Goal: Task Accomplishment & Management: Use online tool/utility

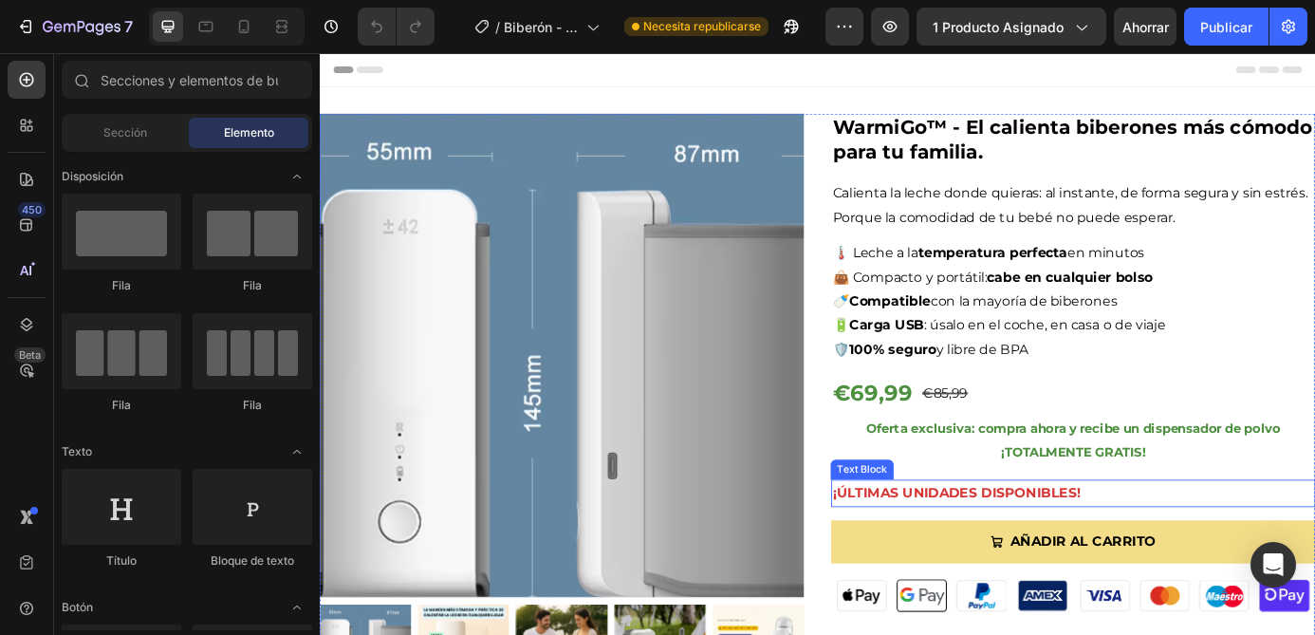
click at [1027, 552] on p "¡ÚLTIMAS UNIDADES DISPONIBLES!" at bounding box center [1181, 557] width 550 height 28
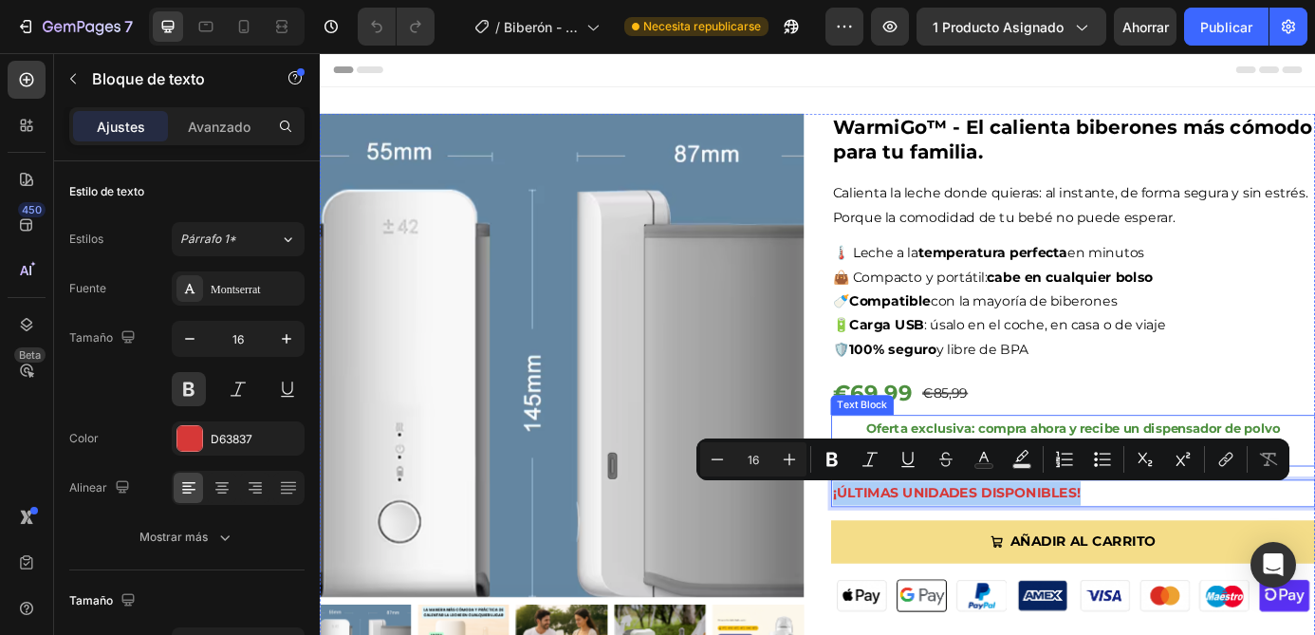
click at [1124, 475] on strong "Oferta exclusiva: compra ahora y recibe un dispensador de polvo" at bounding box center [1181, 482] width 475 height 18
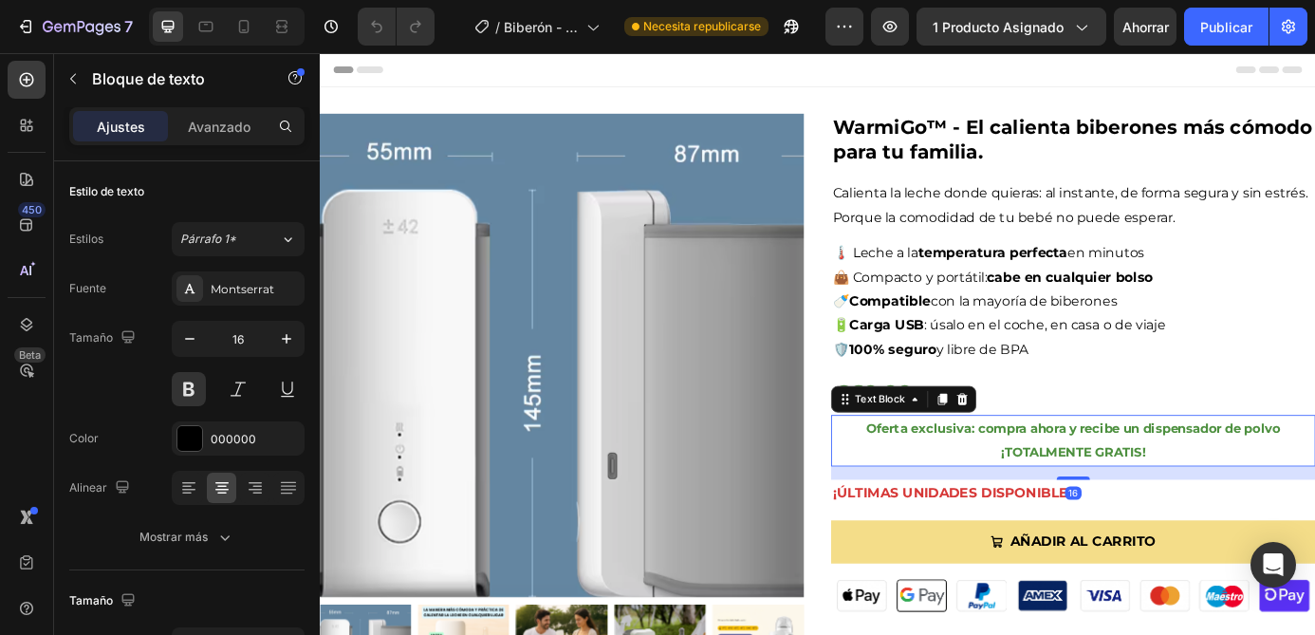
click at [1124, 475] on strong "Oferta exclusiva: compra ahora y recibe un dispensador de polvo" at bounding box center [1181, 482] width 475 height 18
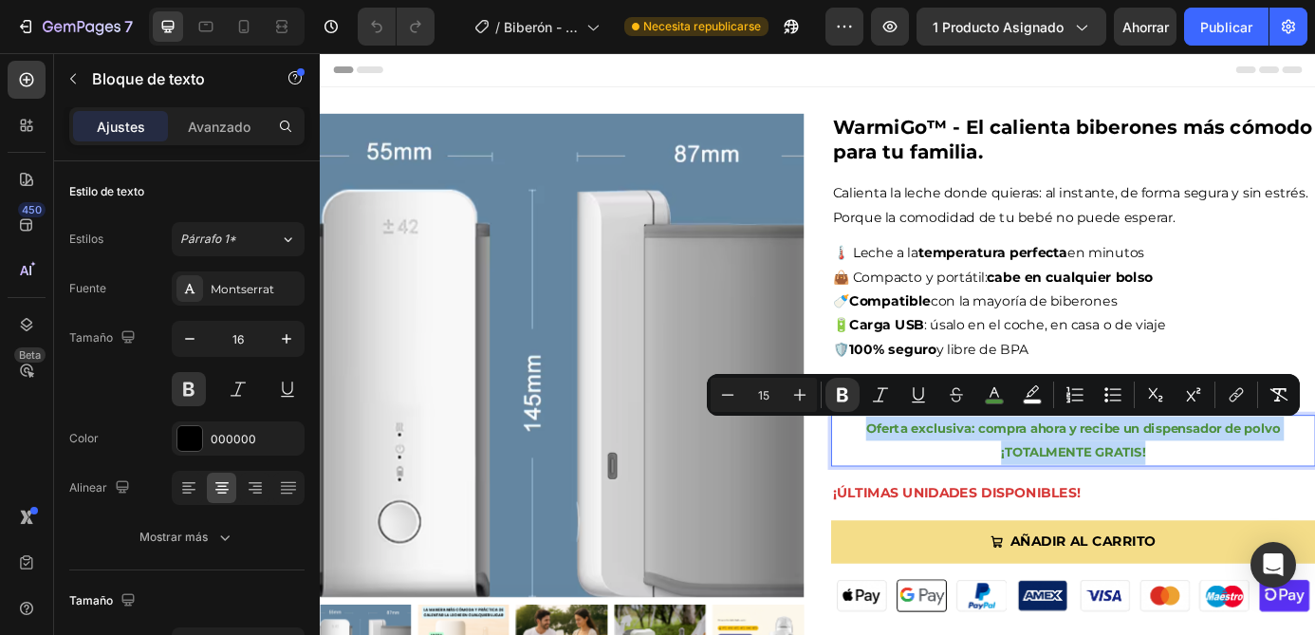
drag, startPoint x: 1273, startPoint y: 510, endPoint x: 929, endPoint y: 486, distance: 344.4
click at [929, 486] on div "Oferta exclusiva: compra ahora y recibe un dispensador de polvo ¡TOTALMENTE GRA…" at bounding box center [1181, 496] width 554 height 59
copy div "Oferta exclusiva: compra ahora y recibe un dispensador de polvo ¡TOTALMENTE GRA…"
click at [1015, 493] on p "Oferta exclusiva: compra ahora y recibe un dispensador de polvo" at bounding box center [1181, 483] width 550 height 28
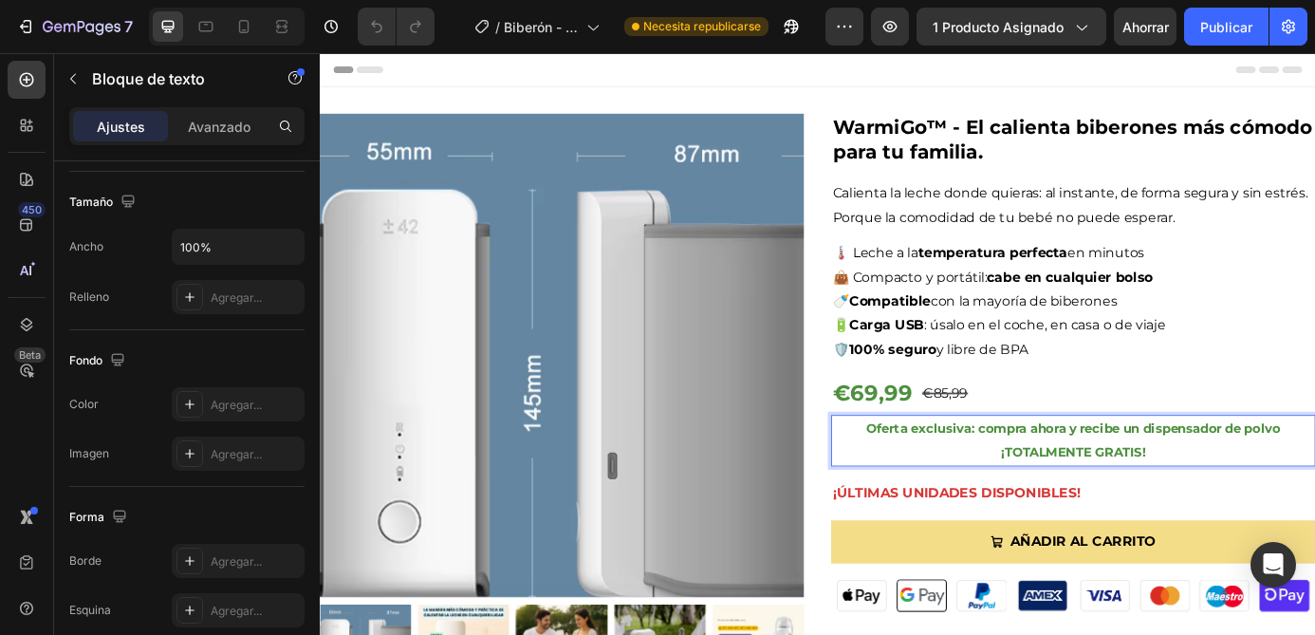
scroll to position [597, 0]
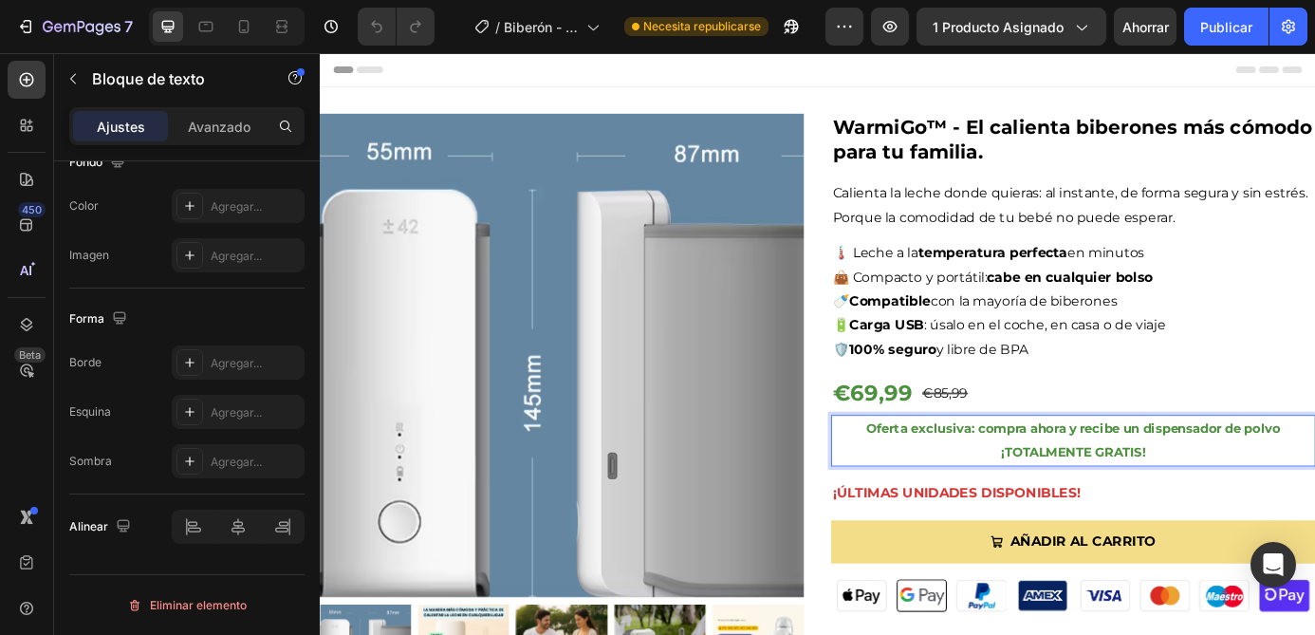
click at [1135, 485] on strong "Oferta exclusiva: compra ahora y recibe un dispensador de polvo" at bounding box center [1181, 482] width 475 height 18
click at [961, 444] on div "€69,99" at bounding box center [951, 443] width 95 height 48
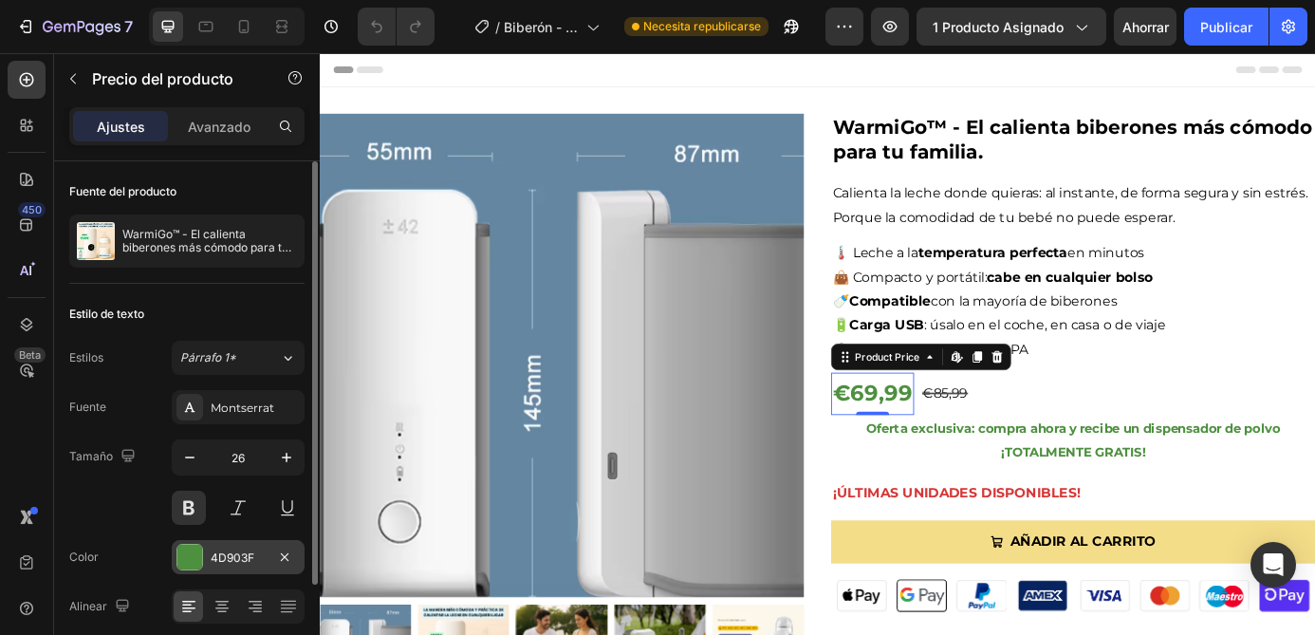
click at [242, 555] on font "4D903F" at bounding box center [233, 557] width 44 height 14
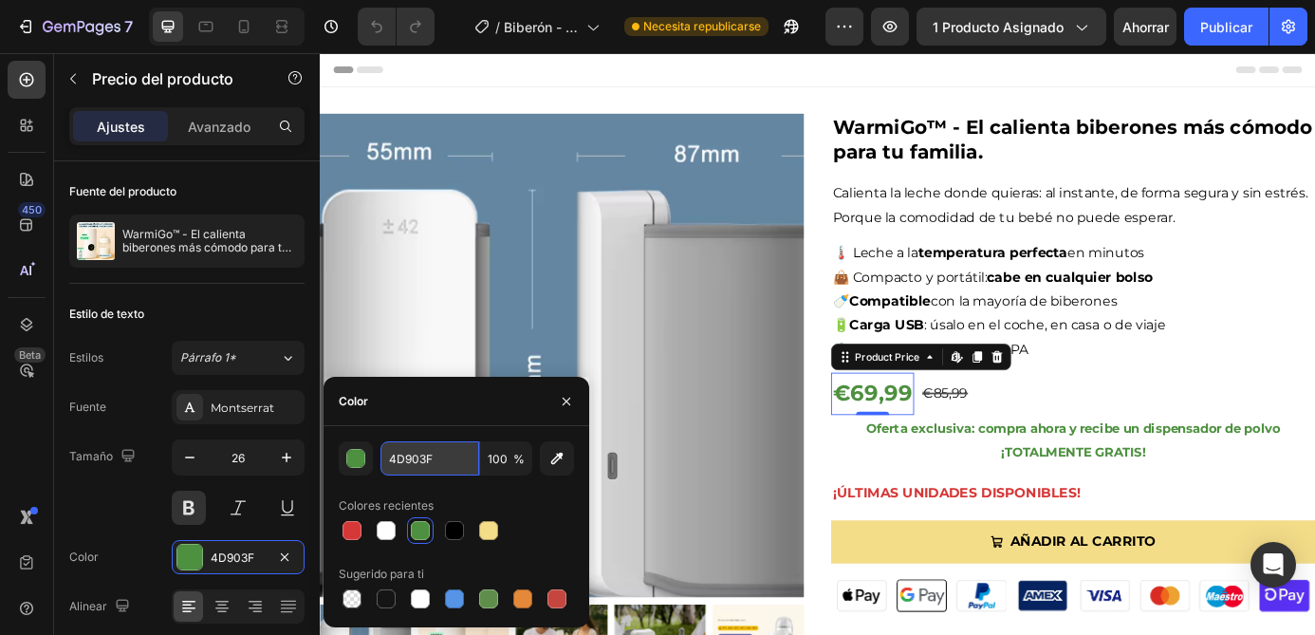
click at [432, 454] on input "4D903F" at bounding box center [430, 458] width 99 height 34
click at [1083, 562] on p "¡ÚLTIMAS UNIDADES DISPONIBLES!" at bounding box center [1181, 557] width 550 height 28
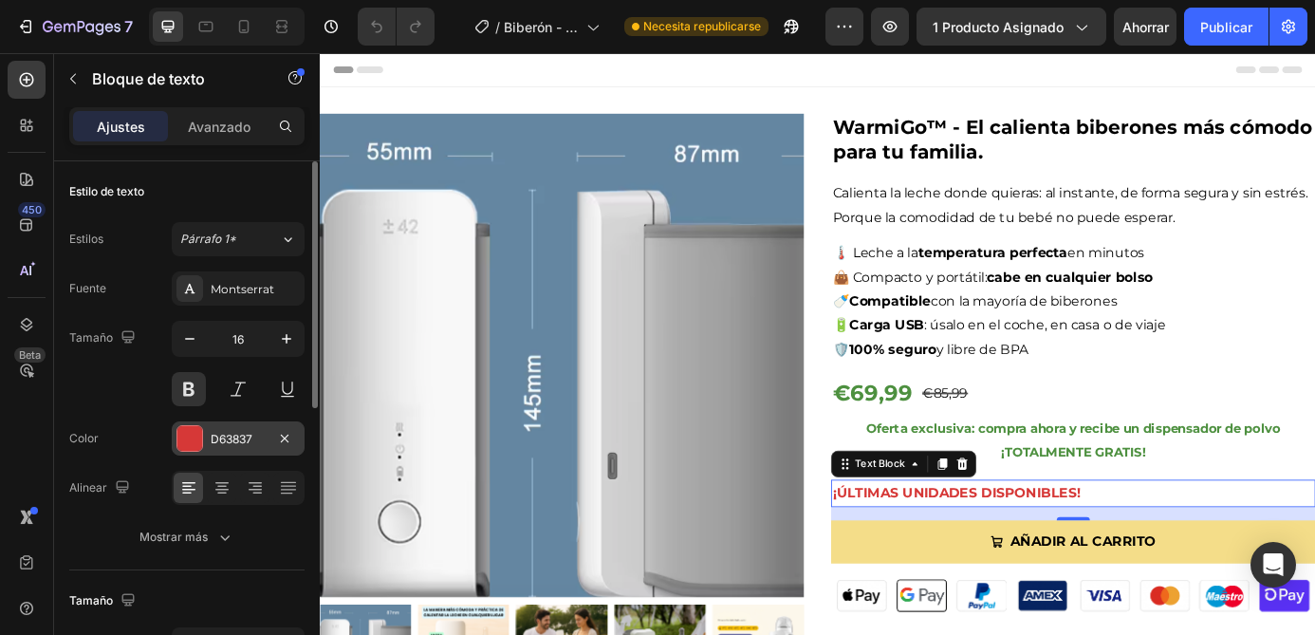
click at [237, 448] on div "D63837" at bounding box center [238, 438] width 133 height 34
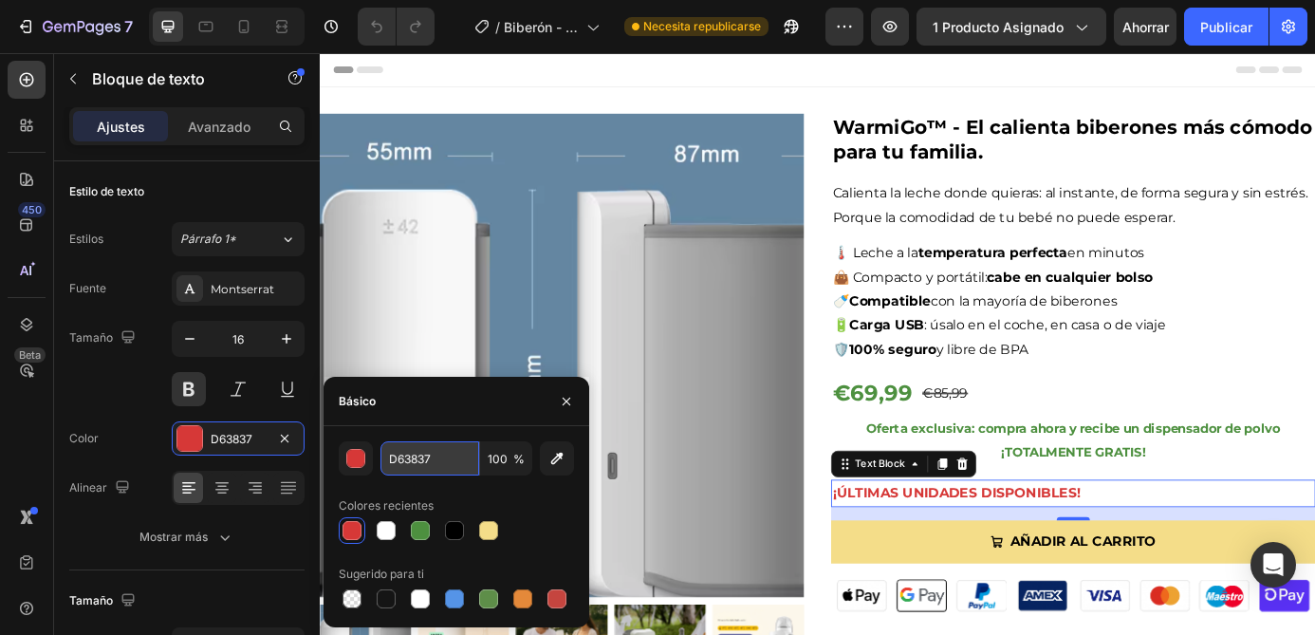
click at [428, 460] on input "D63837" at bounding box center [430, 458] width 99 height 34
paste input "#E63946"
click at [399, 456] on input "#E63946" at bounding box center [430, 458] width 99 height 34
click at [456, 464] on input "E63946" at bounding box center [430, 458] width 99 height 34
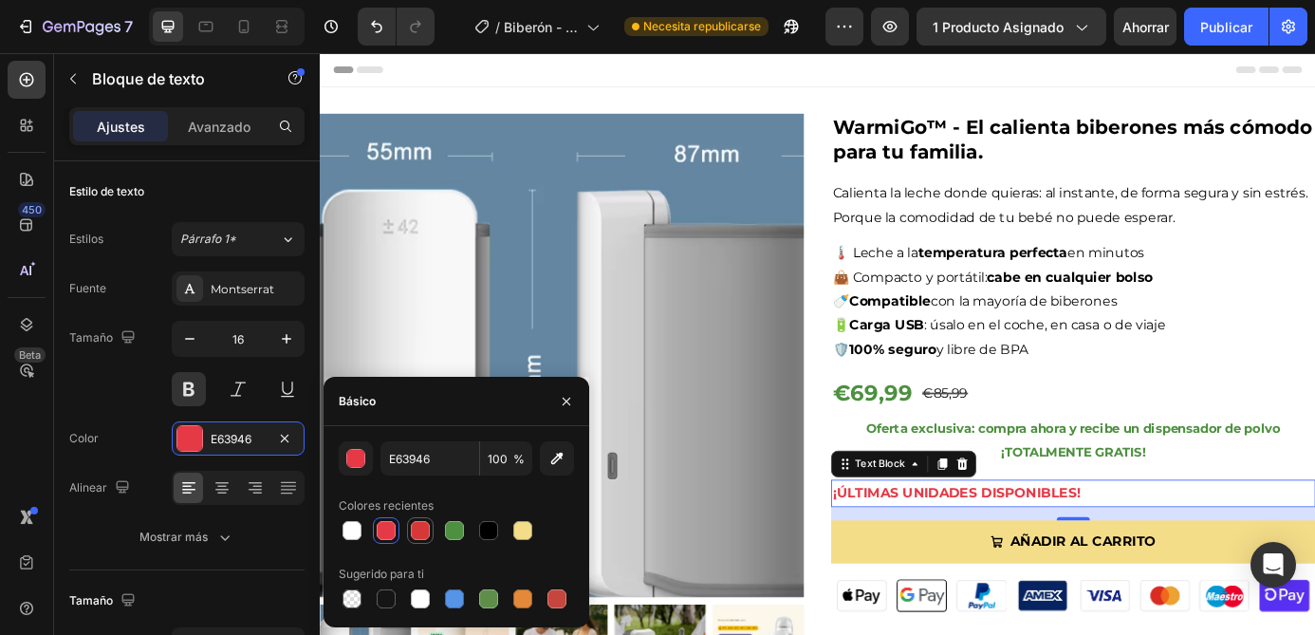
click at [424, 531] on div at bounding box center [420, 530] width 19 height 19
click at [381, 531] on div at bounding box center [386, 530] width 19 height 19
type input "E63946"
click at [561, 400] on icon "button" at bounding box center [566, 401] width 15 height 15
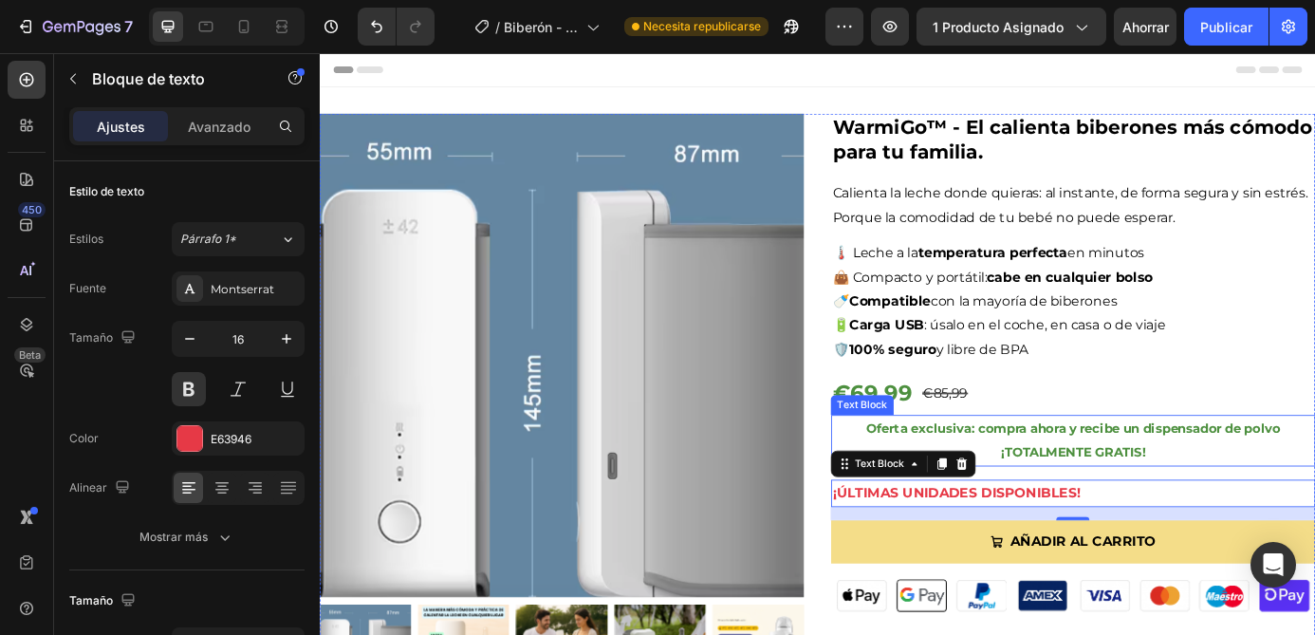
click at [1282, 489] on strong "Oferta exclusiva: compra ahora y recibe un dispensador de polvo" at bounding box center [1181, 482] width 475 height 18
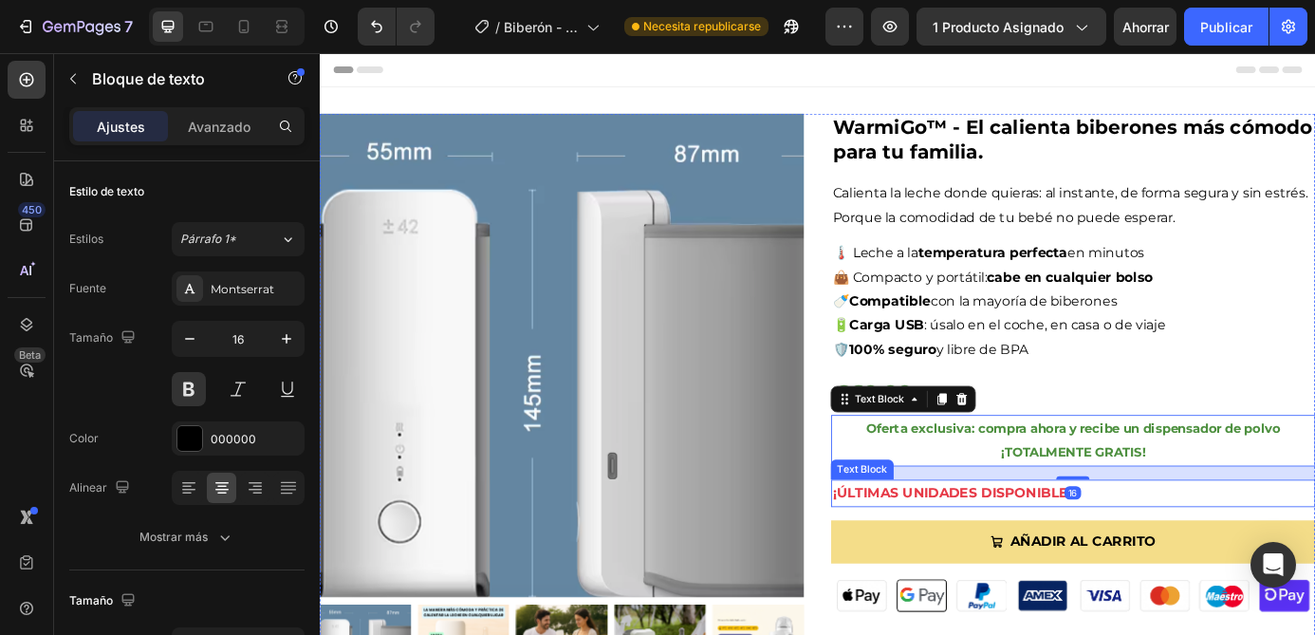
click at [1072, 556] on p "¡ÚLTIMAS UNIDADES DISPONIBLES!" at bounding box center [1181, 557] width 550 height 28
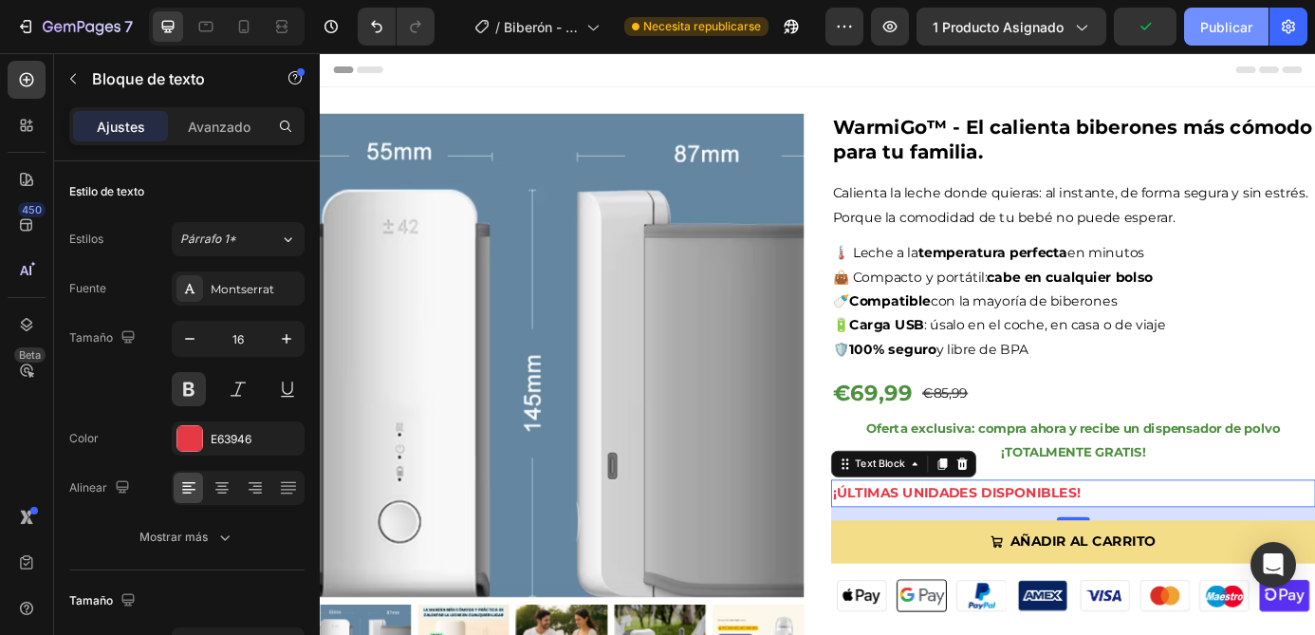
click at [1219, 28] on font "Publicar" at bounding box center [1227, 27] width 52 height 16
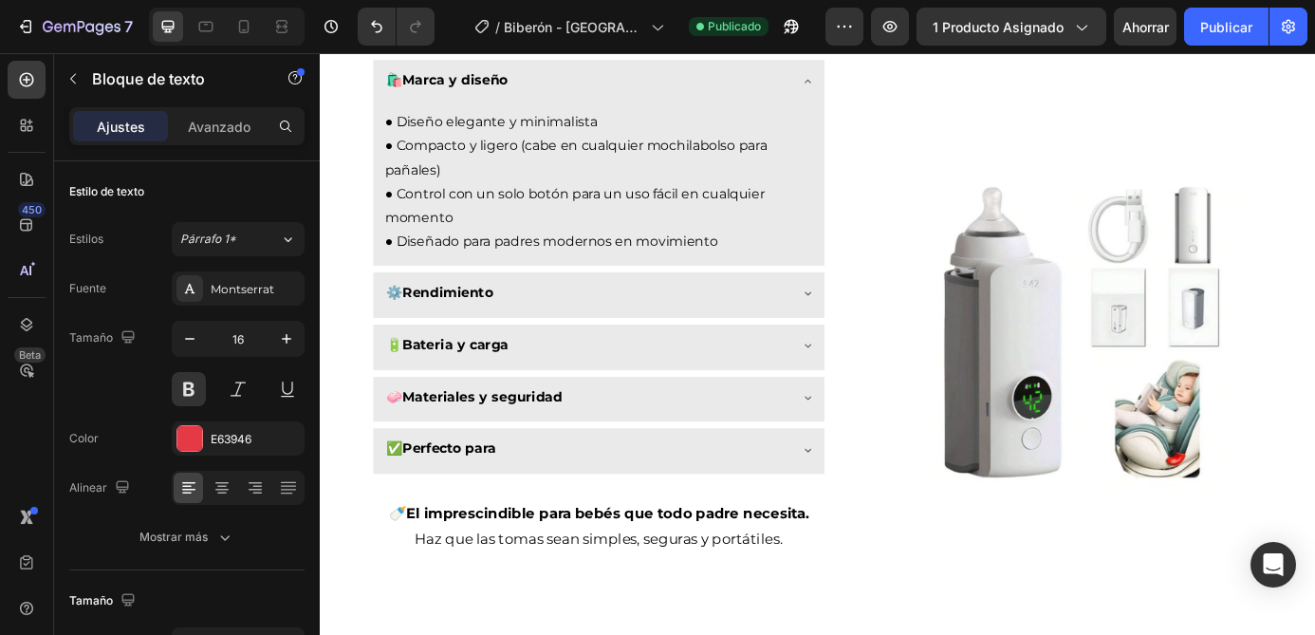
scroll to position [1721, 0]
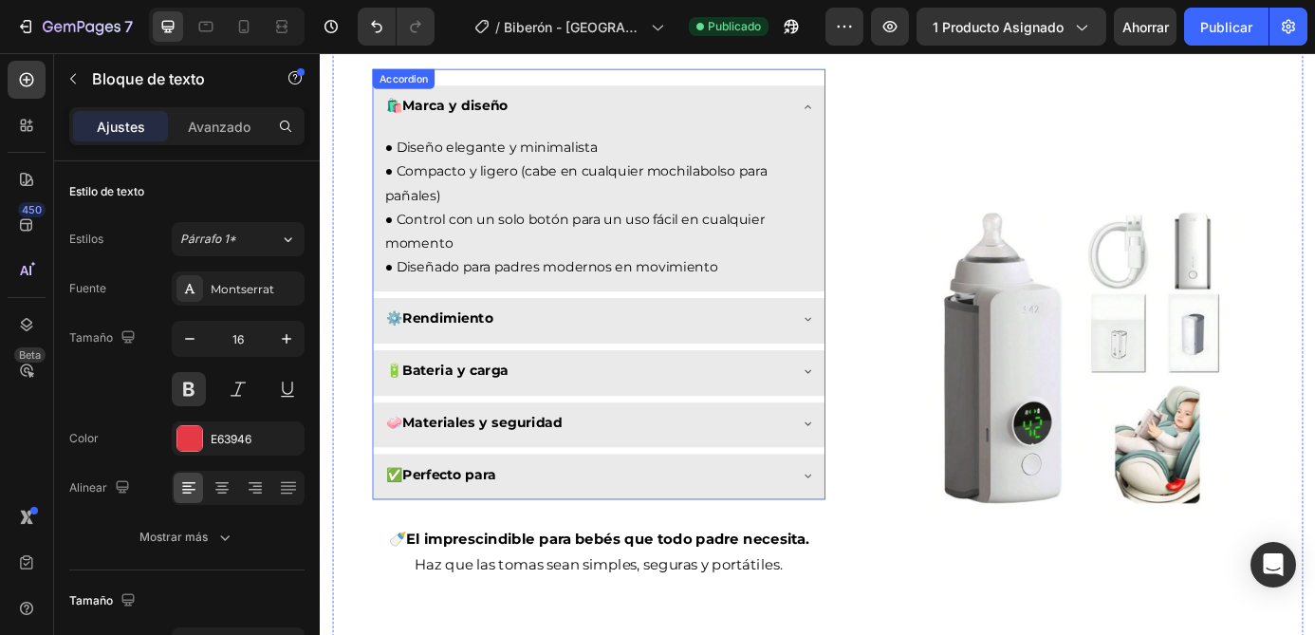
click at [468, 417] on strong "Bateria y carga" at bounding box center [474, 416] width 121 height 18
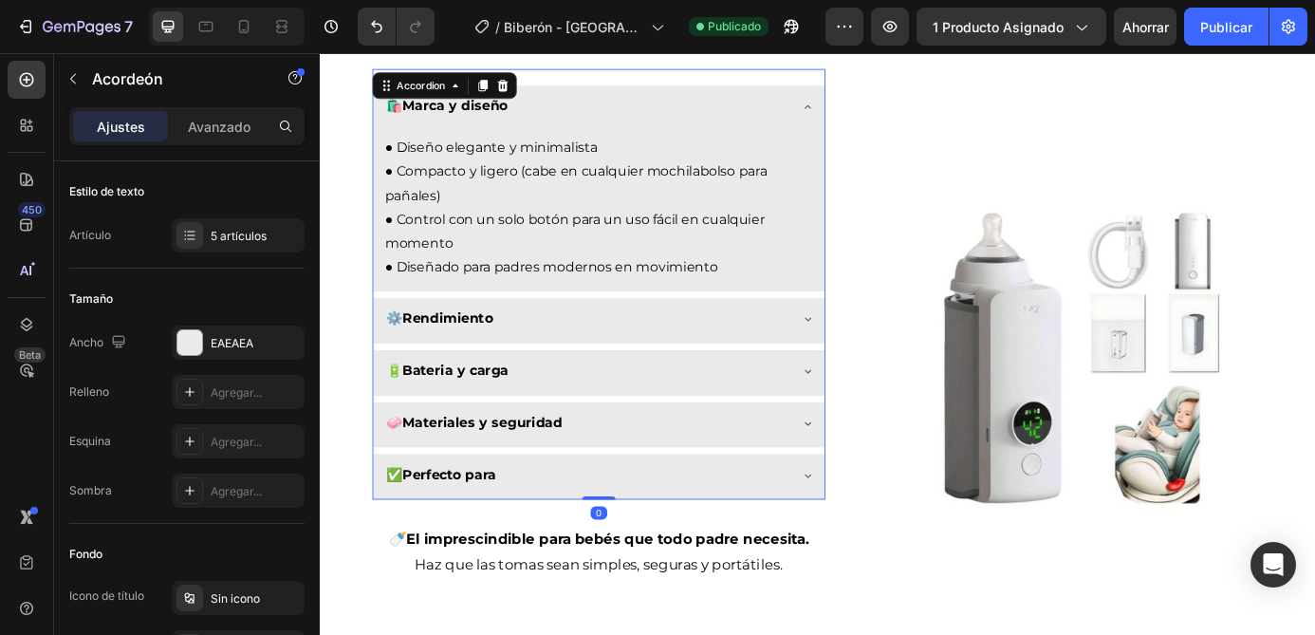
click at [461, 419] on strong "Bateria y carga" at bounding box center [474, 416] width 121 height 18
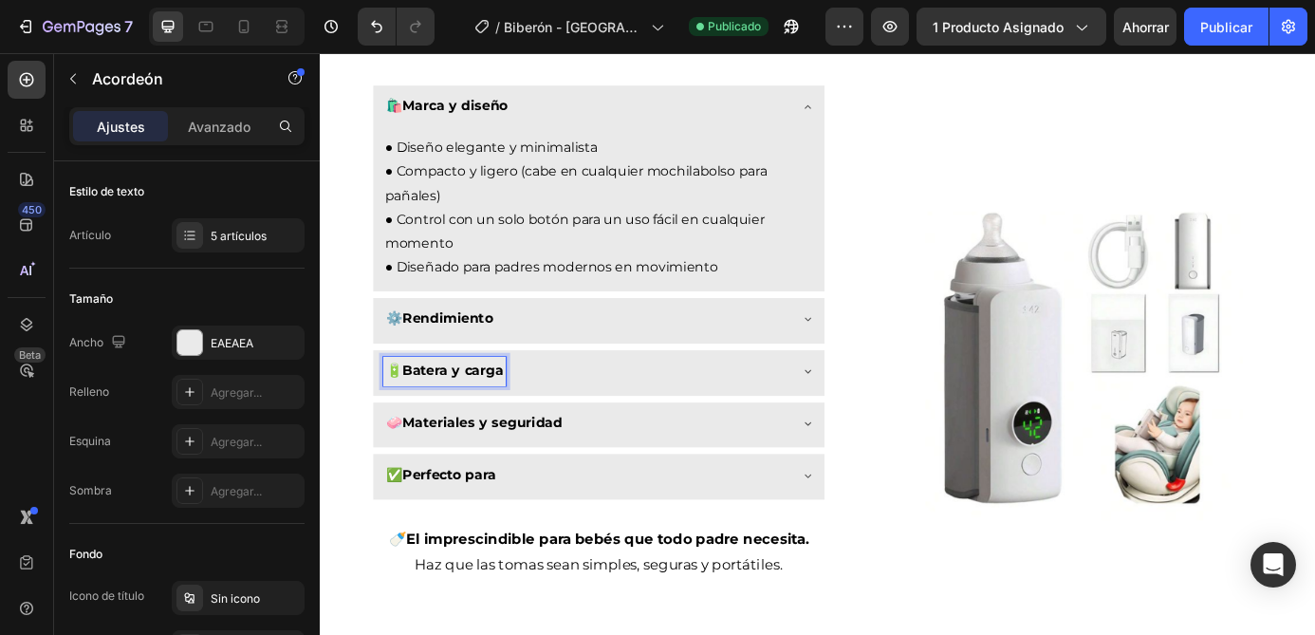
click at [456, 416] on strong "Batera y carga" at bounding box center [472, 416] width 116 height 18
click at [619, 546] on div "✅ Perfecto para" at bounding box center [623, 535] width 463 height 33
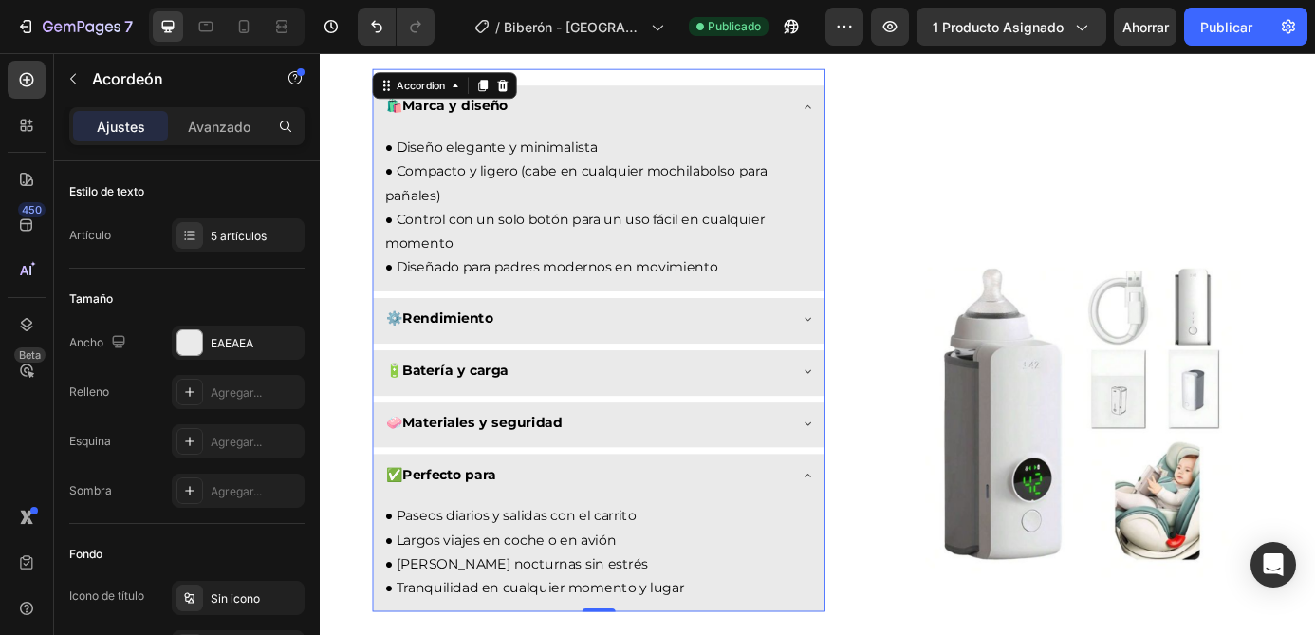
click at [544, 539] on div "✅ Perfecto para" at bounding box center [623, 535] width 463 height 33
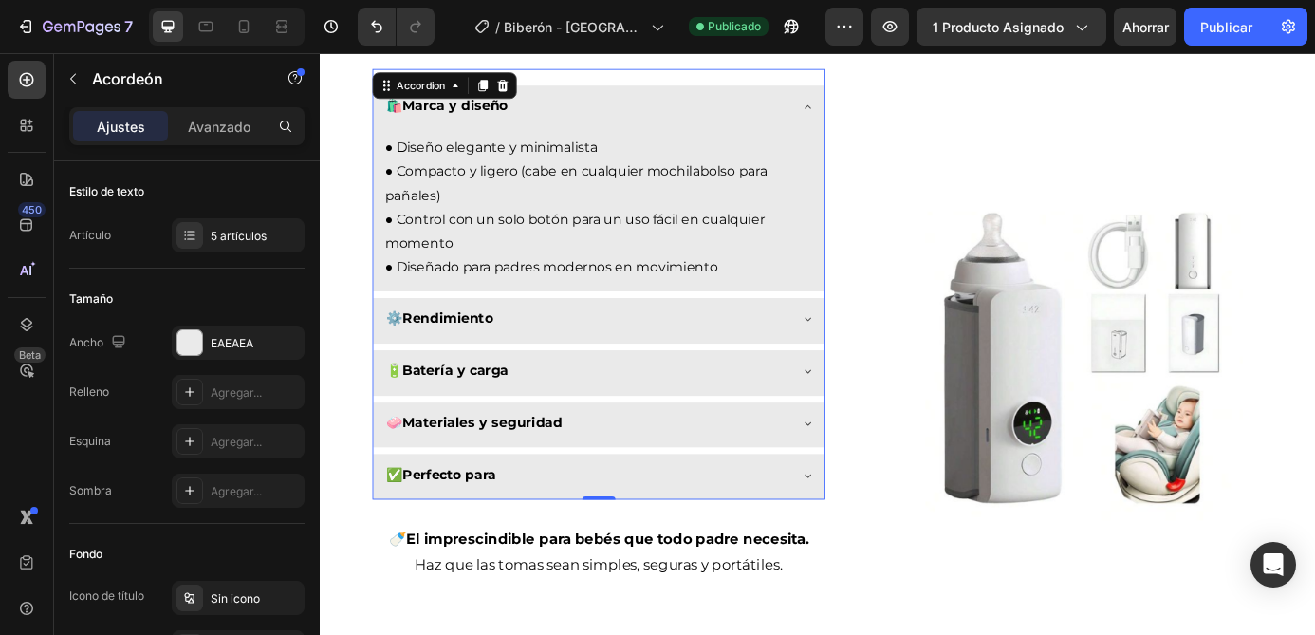
click at [515, 537] on strong "Perfecto para" at bounding box center [467, 535] width 107 height 18
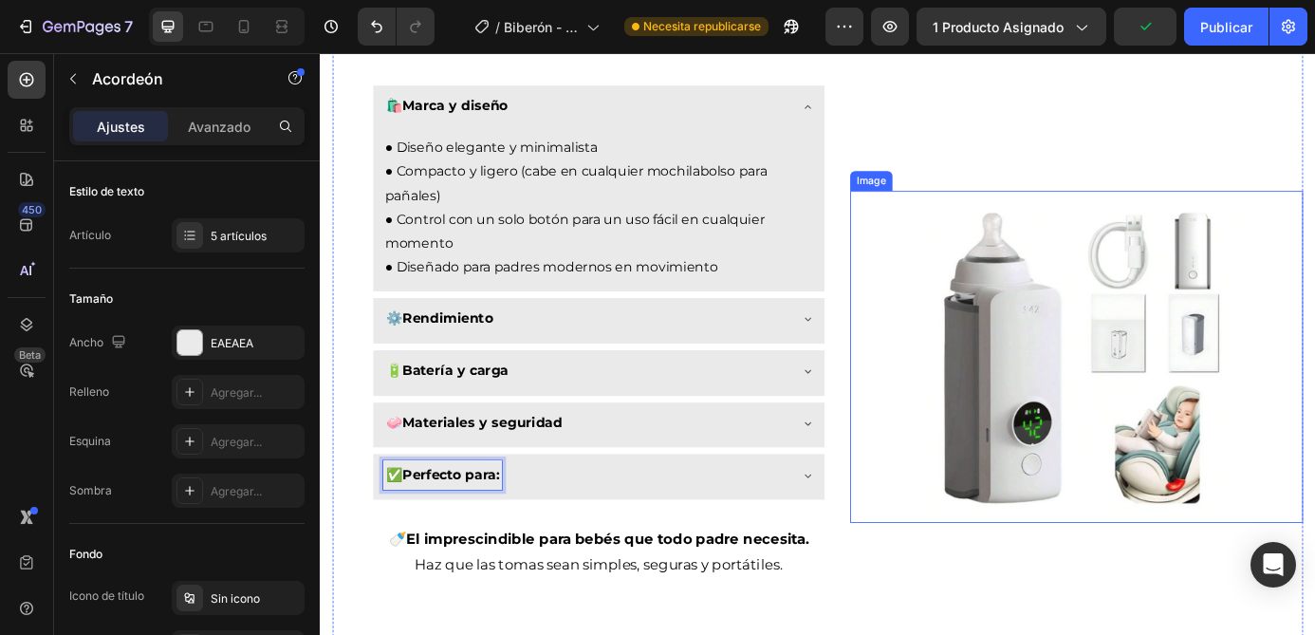
click at [964, 424] on div at bounding box center [1185, 401] width 518 height 380
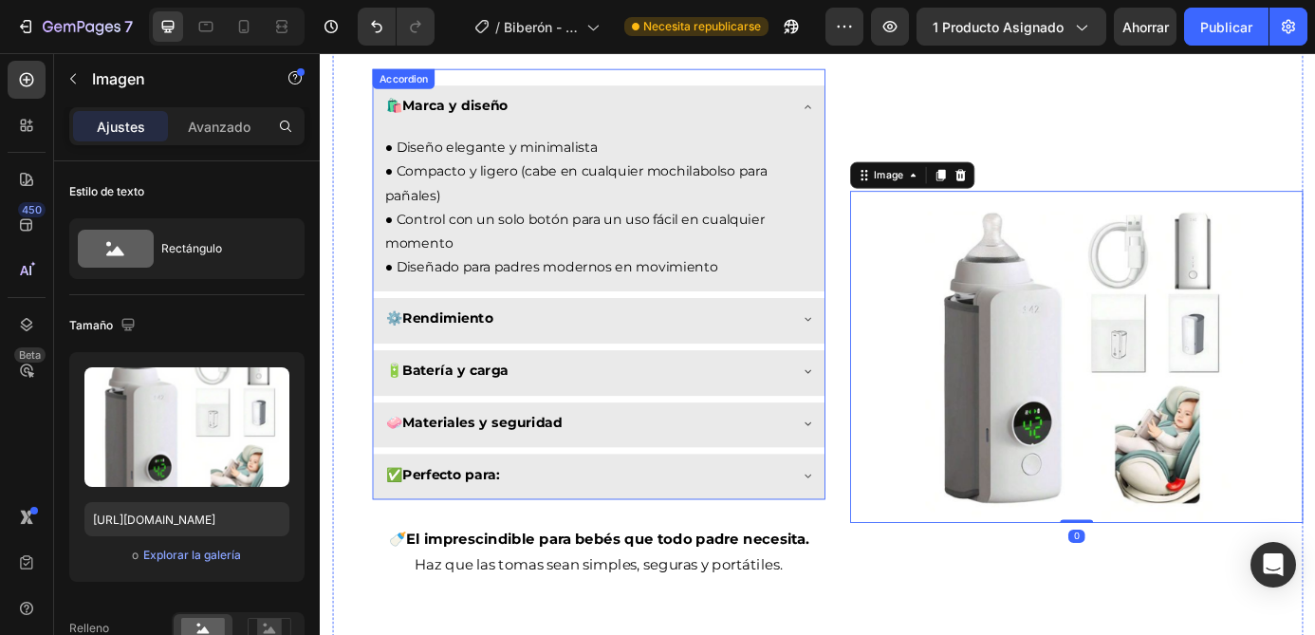
click at [797, 519] on div "✅ Perfecto para:" at bounding box center [623, 535] width 463 height 33
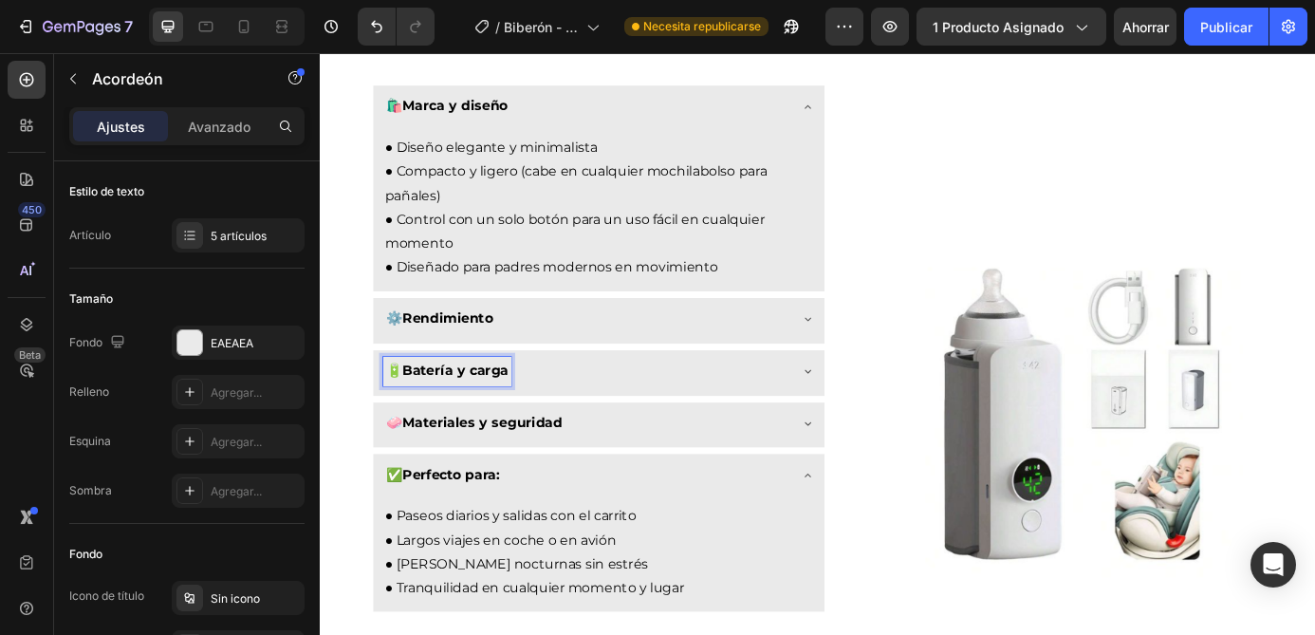
click at [517, 424] on strong "Batería y carga" at bounding box center [474, 416] width 121 height 18
click at [834, 533] on div "✅ Perfecto para:" at bounding box center [623, 535] width 463 height 33
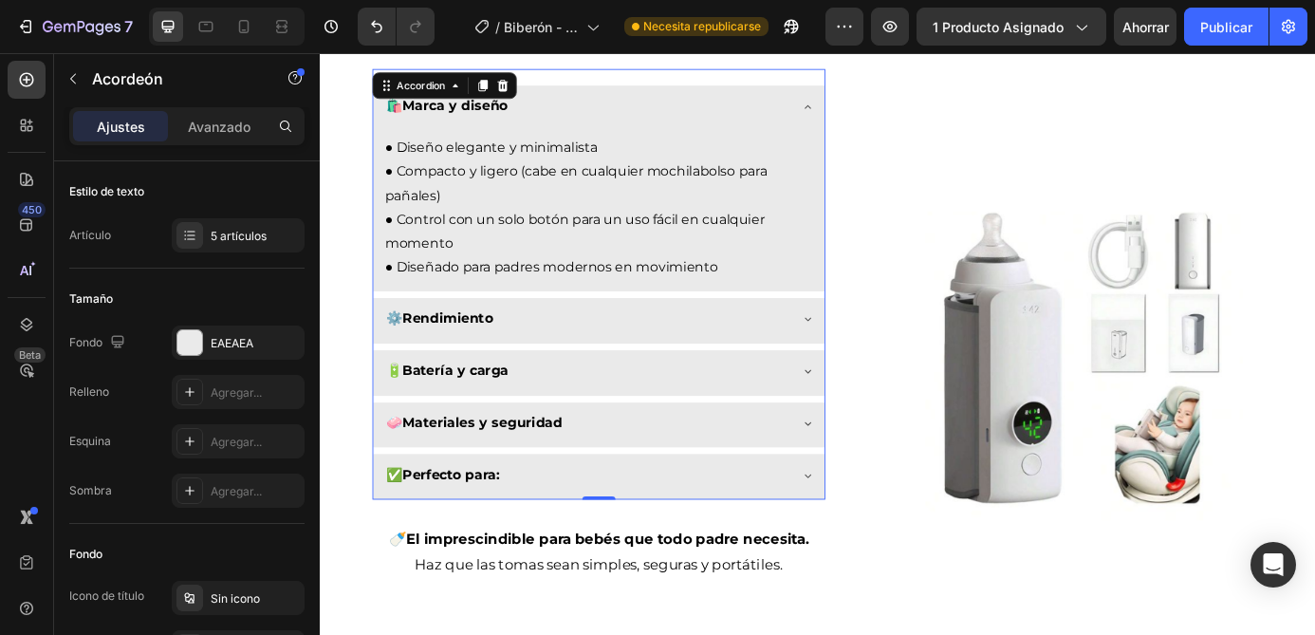
click at [821, 476] on div "🧼 Materiales y seguridad" at bounding box center [623, 476] width 463 height 33
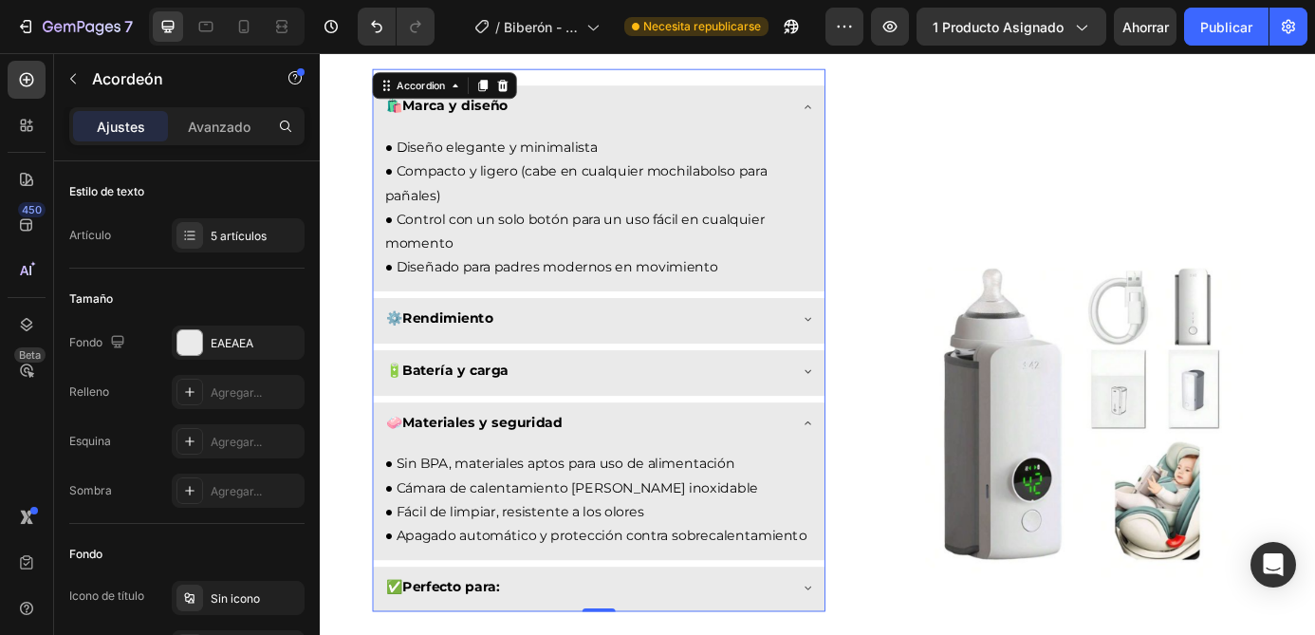
click at [579, 473] on strong "Materiales y seguridad" at bounding box center [505, 476] width 183 height 18
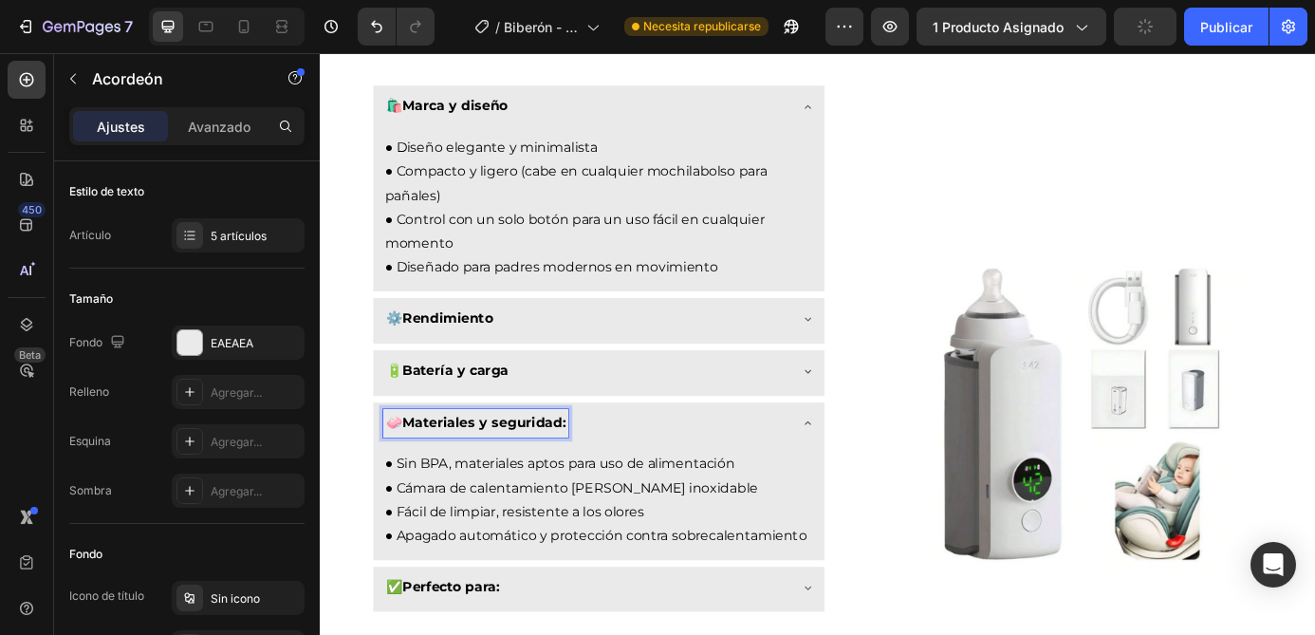
click at [883, 478] on icon at bounding box center [877, 476] width 15 height 15
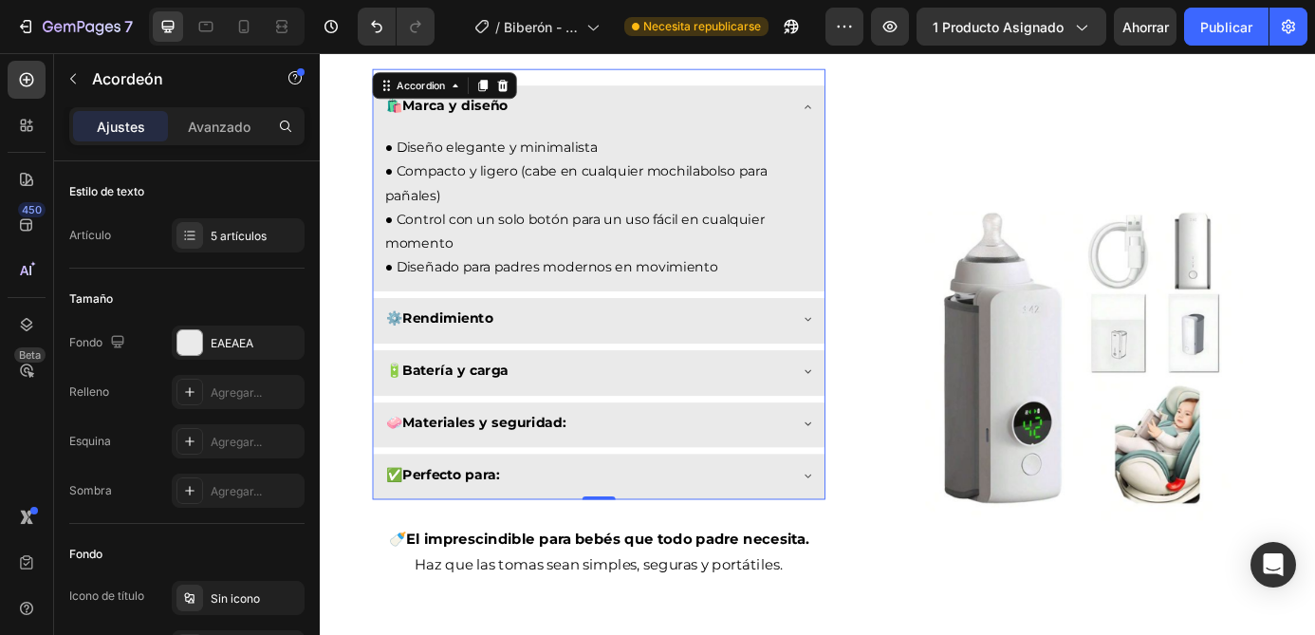
click at [879, 430] on div "🔋 Batería y carga" at bounding box center [639, 419] width 516 height 52
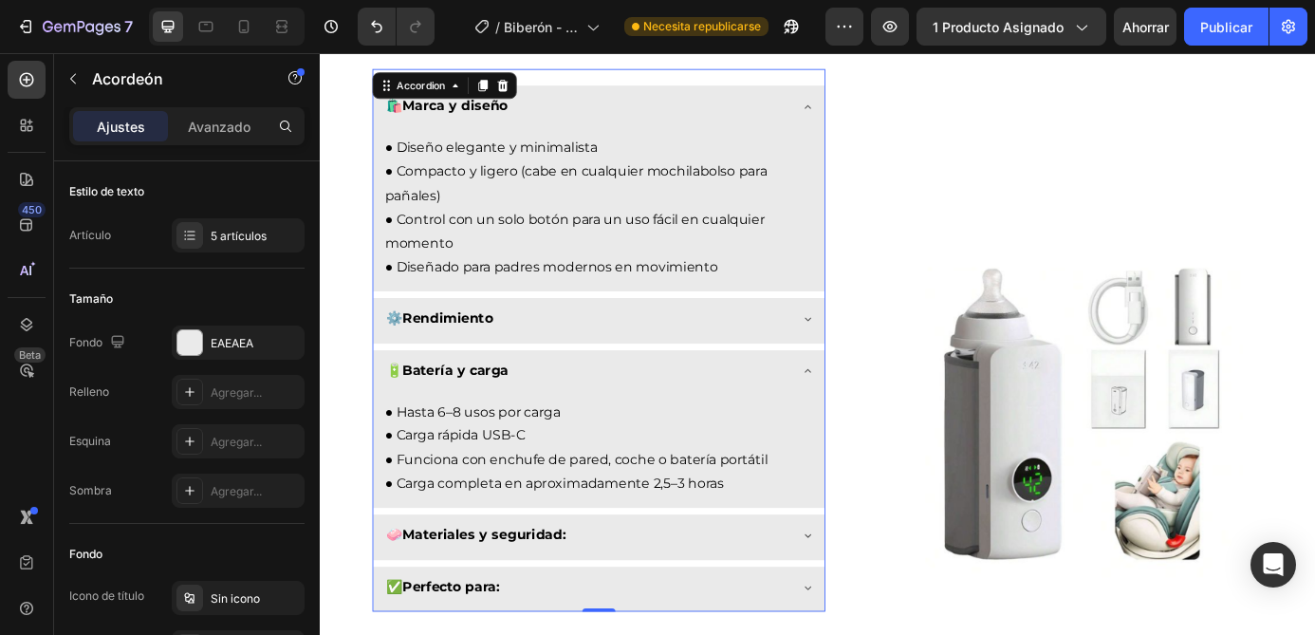
click at [875, 418] on icon at bounding box center [877, 416] width 15 height 15
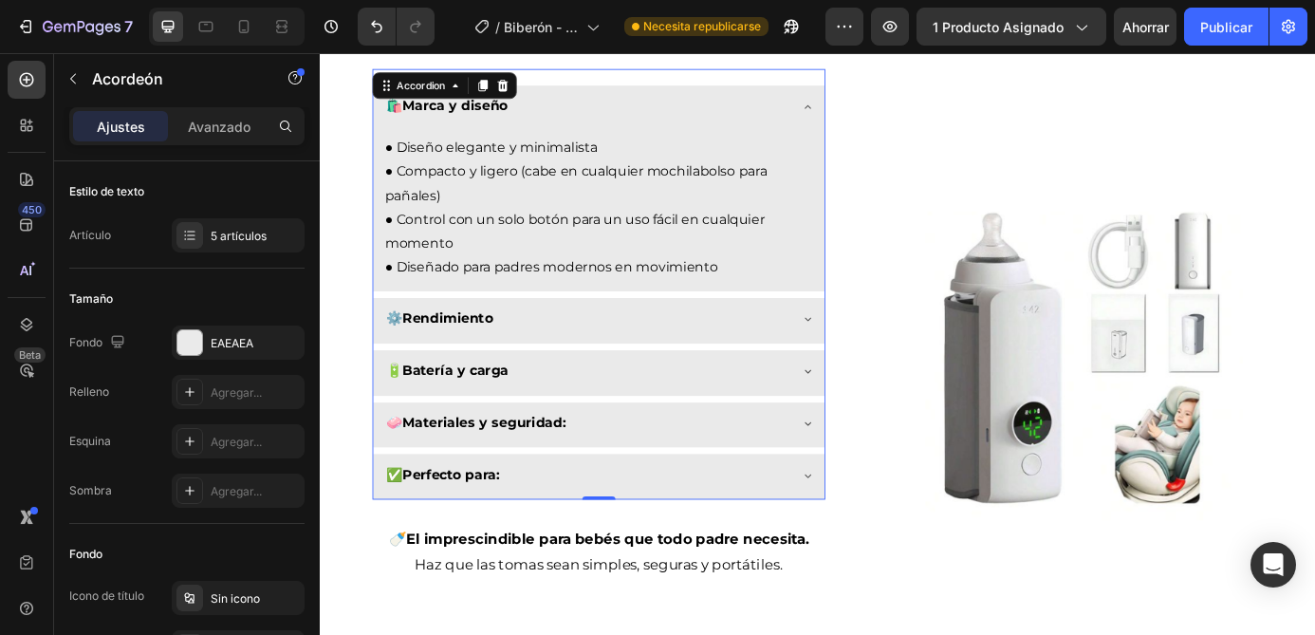
click at [521, 418] on strong "Batería y carga" at bounding box center [474, 416] width 121 height 18
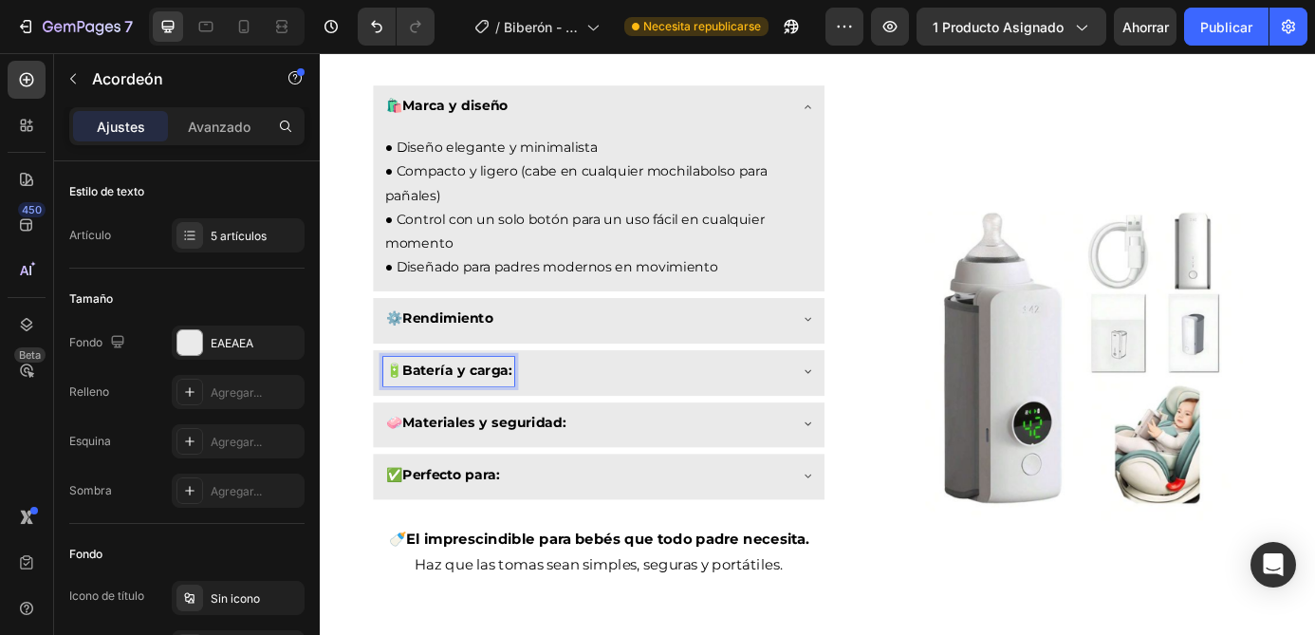
click at [504, 349] on strong "Rendimiento" at bounding box center [465, 356] width 103 height 18
click at [858, 355] on div "⚙️ Rendimiento" at bounding box center [639, 359] width 516 height 52
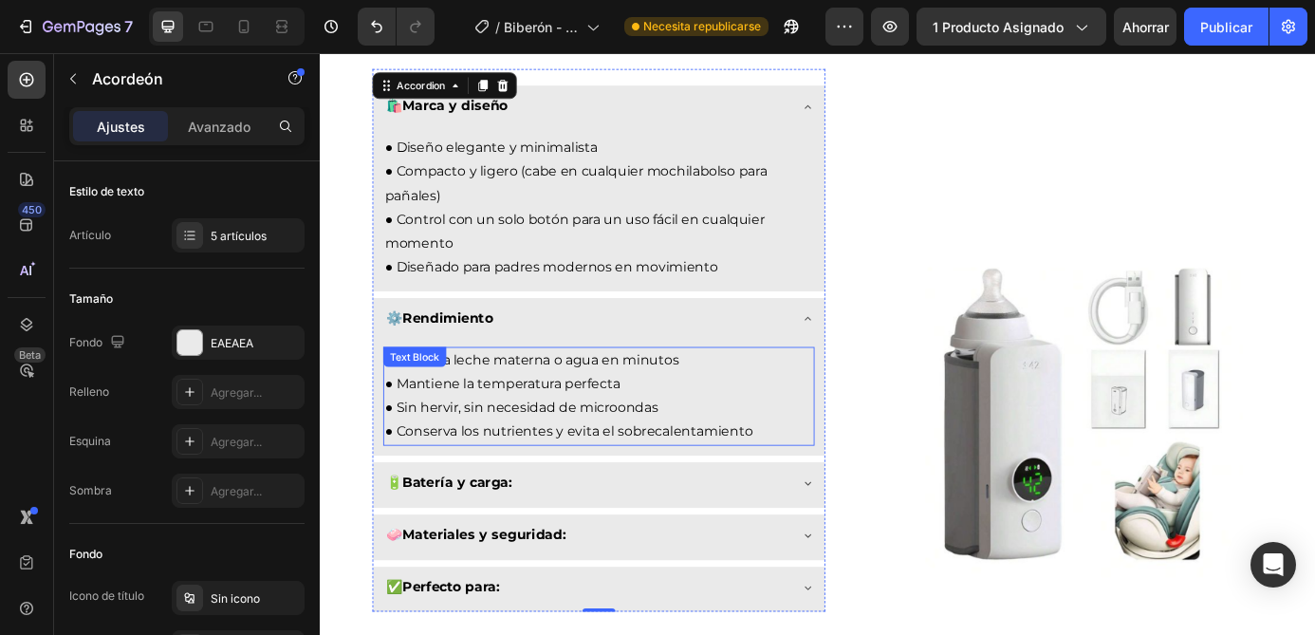
click at [586, 476] on p "● Calienta leche materna o agua en minutos ● Mantiene la temperatura perfecta ●…" at bounding box center [639, 445] width 490 height 109
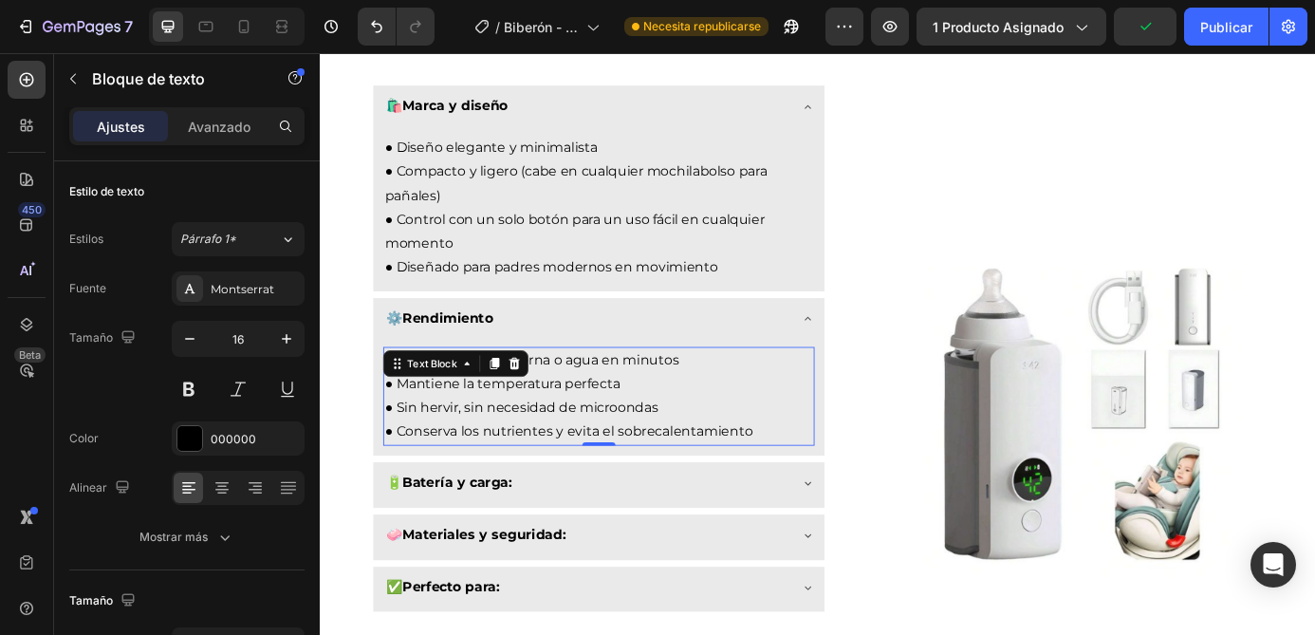
click at [822, 485] on p "● Calienta leche materna o agua en minutos ● Mantiene la temperatura perfecta ●…" at bounding box center [639, 445] width 490 height 109
click at [697, 490] on p "● Calienta leche materna o agua en minutos ● Mantiene la temperatura perfecta ●…" at bounding box center [639, 445] width 490 height 109
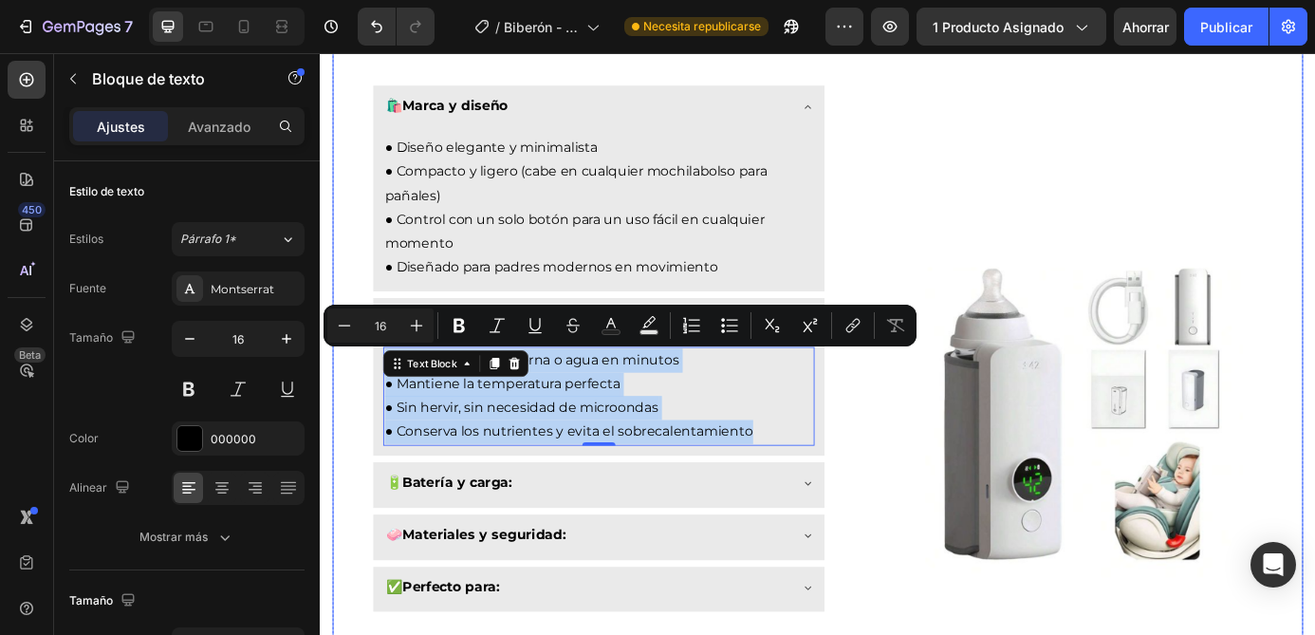
drag, startPoint x: 820, startPoint y: 491, endPoint x: 368, endPoint y: 398, distance: 461.2
click at [368, 398] on div "🛍️ Marca y diseño ● Diseño elegante y minimalista ● Compacto y ligero (cabe en …" at bounding box center [889, 464] width 1110 height 787
copy p "● Calienta leche materna o agua en minutos ● Mantiene la temperatura perfecta ●…"
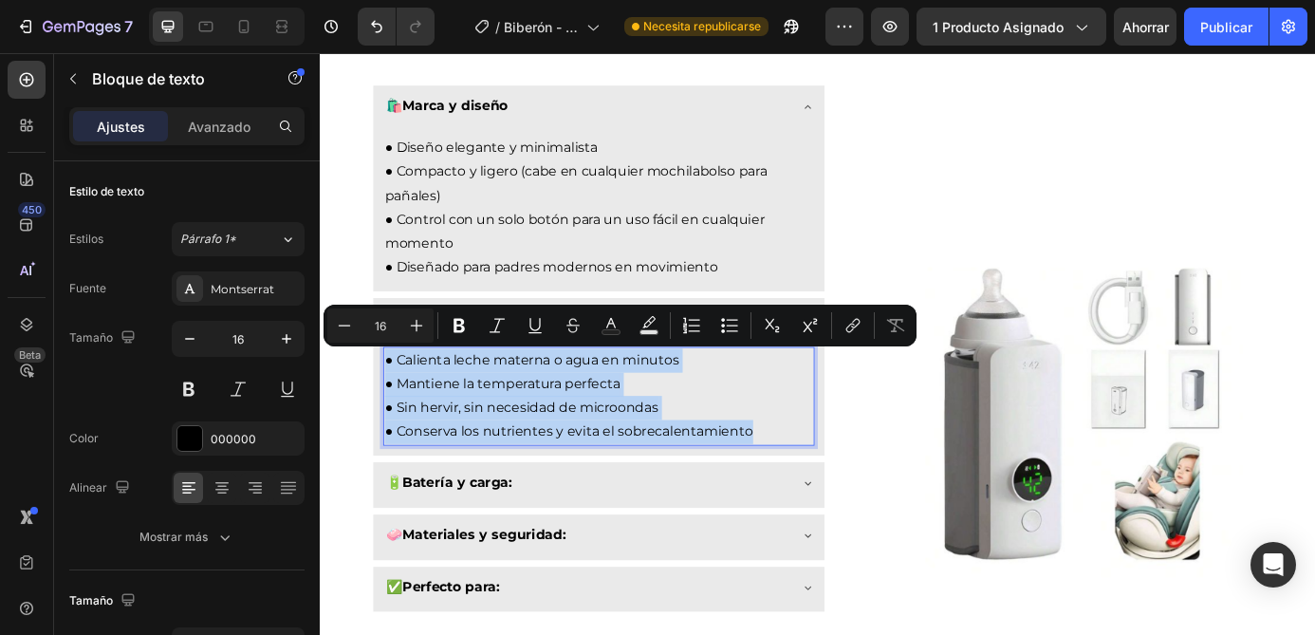
click at [768, 430] on p "● Calienta leche materna o agua en minutos ● Mantiene la temperatura perfecta ●…" at bounding box center [639, 445] width 490 height 109
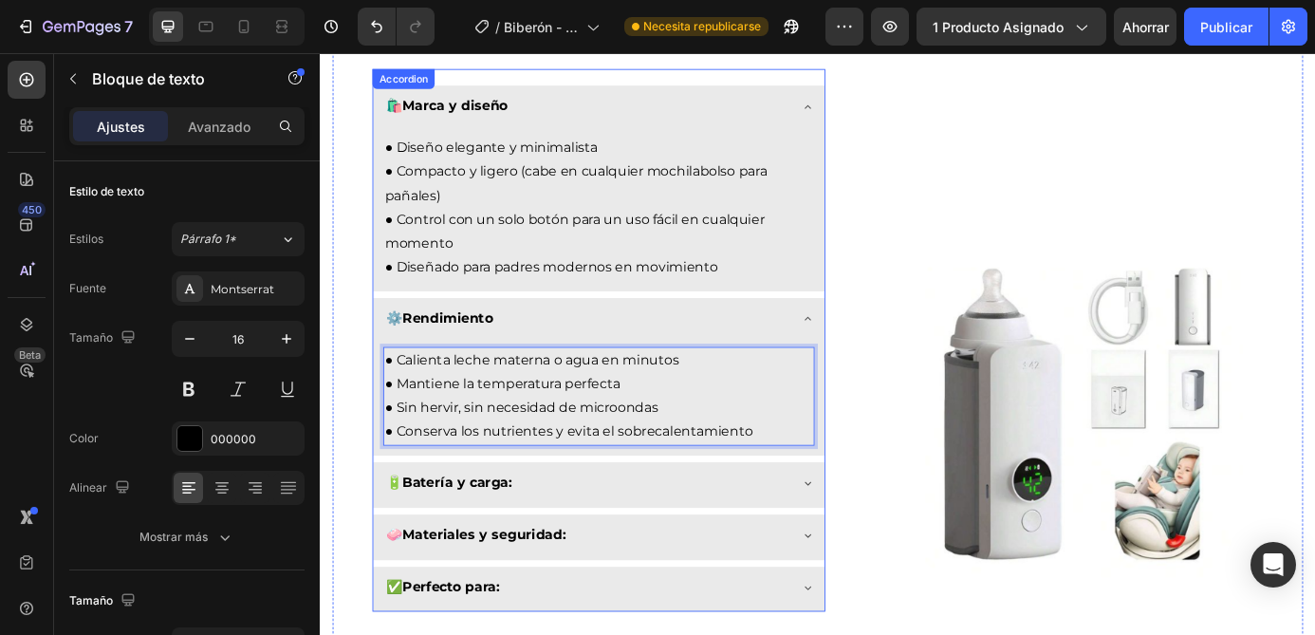
click at [472, 355] on strong "Rendimiento" at bounding box center [465, 356] width 103 height 18
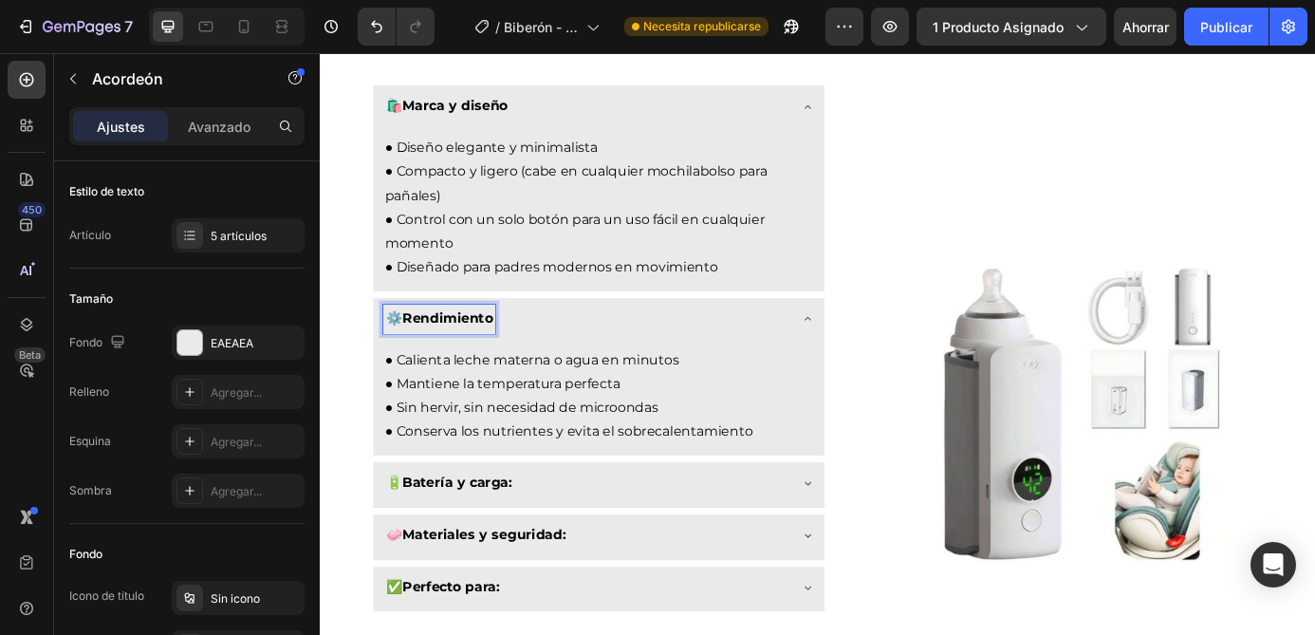
click at [472, 355] on strong "Rendimiento" at bounding box center [465, 356] width 103 height 18
click at [884, 350] on icon at bounding box center [877, 356] width 15 height 15
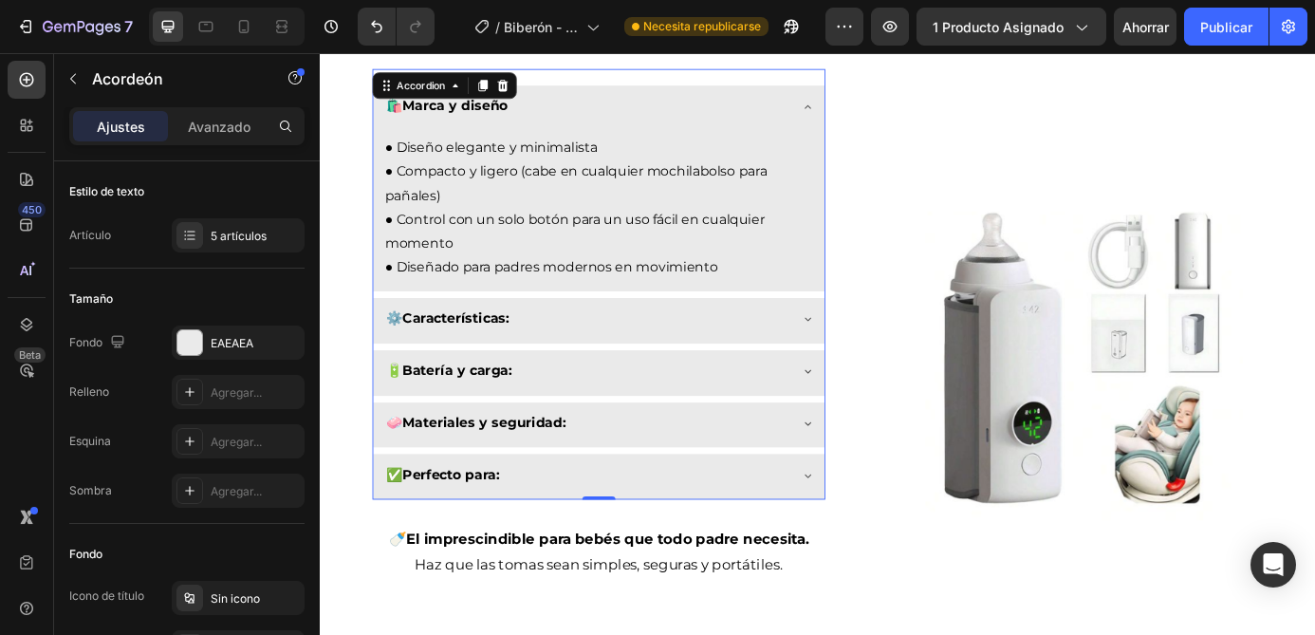
click at [527, 117] on strong "Marca y diseño" at bounding box center [474, 113] width 121 height 18
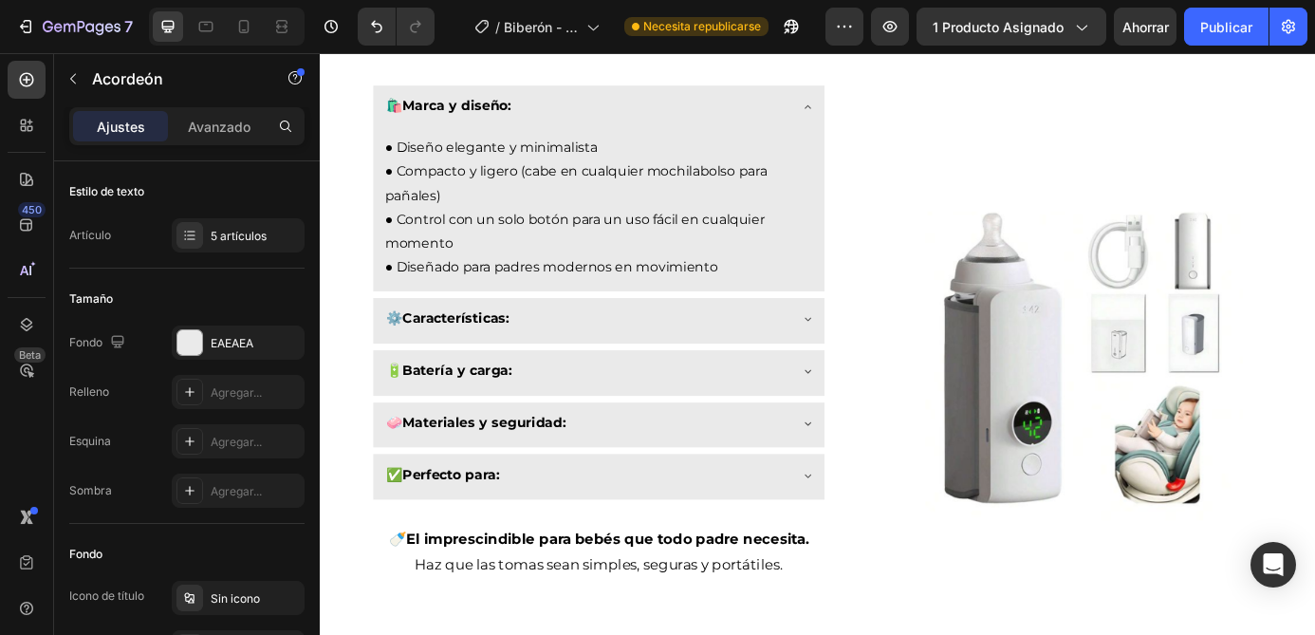
click at [881, 118] on icon at bounding box center [877, 114] width 15 height 15
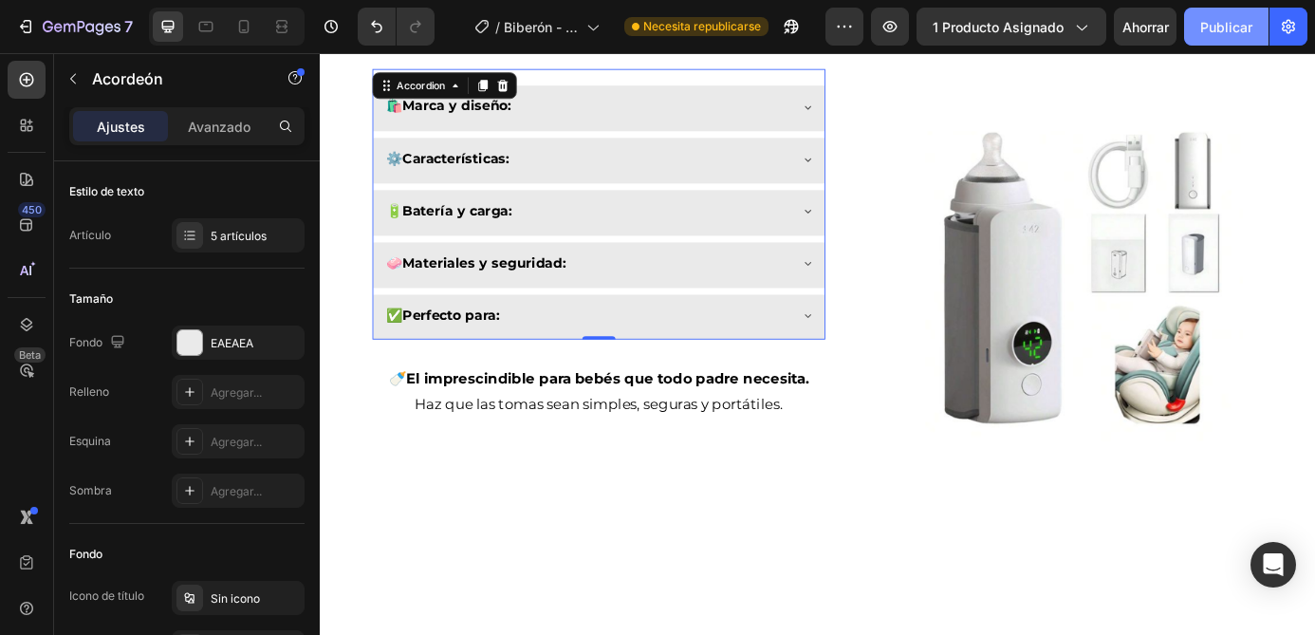
click at [1247, 26] on font "Publicar" at bounding box center [1227, 27] width 52 height 16
click at [701, 123] on div "🛍️ Marca y diseño:" at bounding box center [623, 114] width 463 height 33
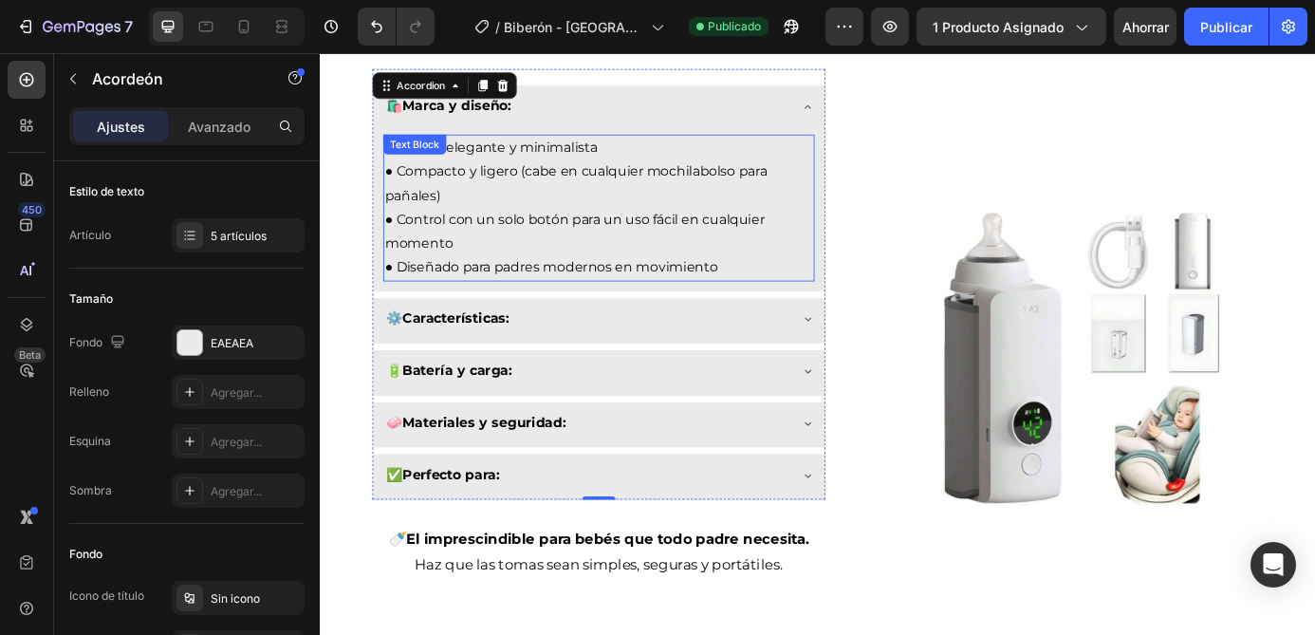
click at [765, 191] on p "● Diseño elegante y minimalista ● Compacto y ligero (cabe en cualquier mochilab…" at bounding box center [639, 230] width 490 height 164
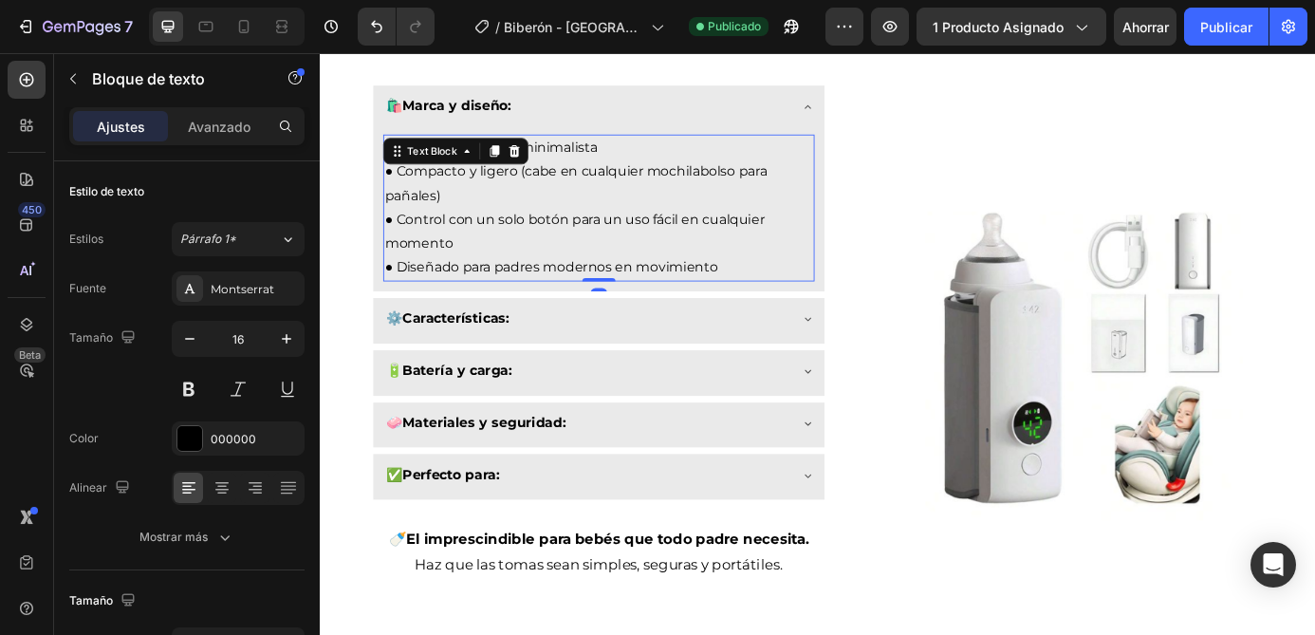
click at [758, 191] on p "● Diseño elegante y minimalista ● Compacto y ligero (cabe en cualquier mochilab…" at bounding box center [639, 230] width 490 height 164
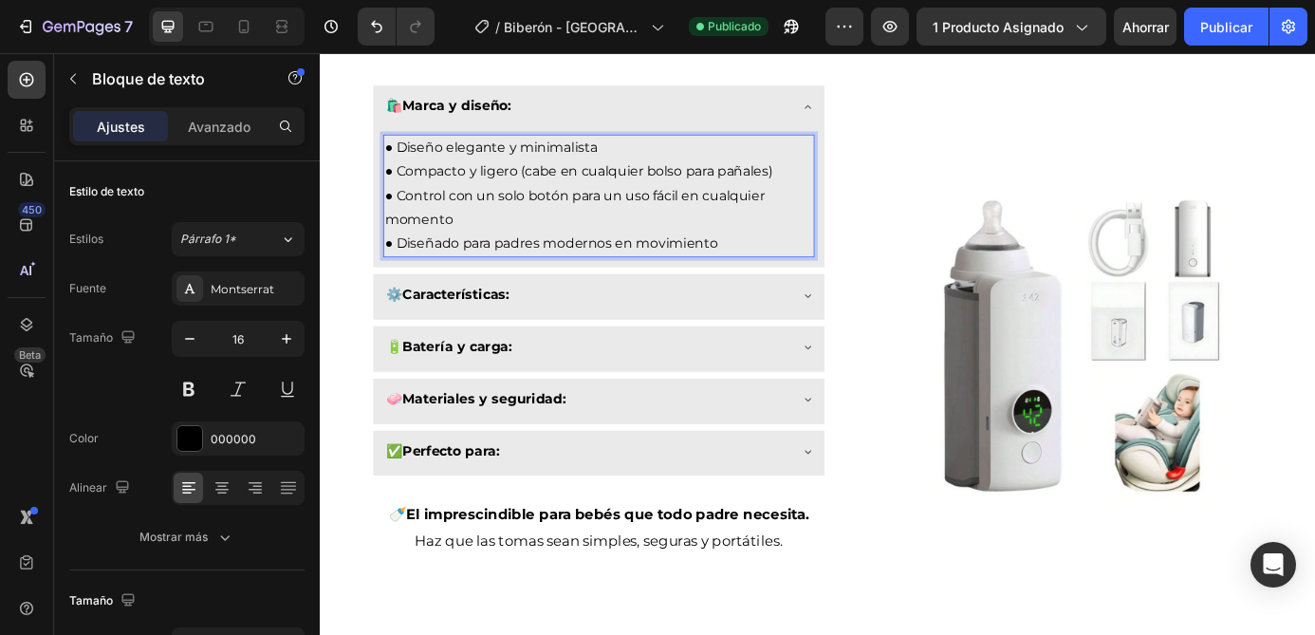
click at [811, 191] on p "● Diseño elegante y minimalista ● Compacto y ligero (cabe en cualquier bolso pa…" at bounding box center [639, 216] width 490 height 137
click at [1241, 27] on font "Publicar" at bounding box center [1227, 27] width 52 height 16
